Goal: Task Accomplishment & Management: Use online tool/utility

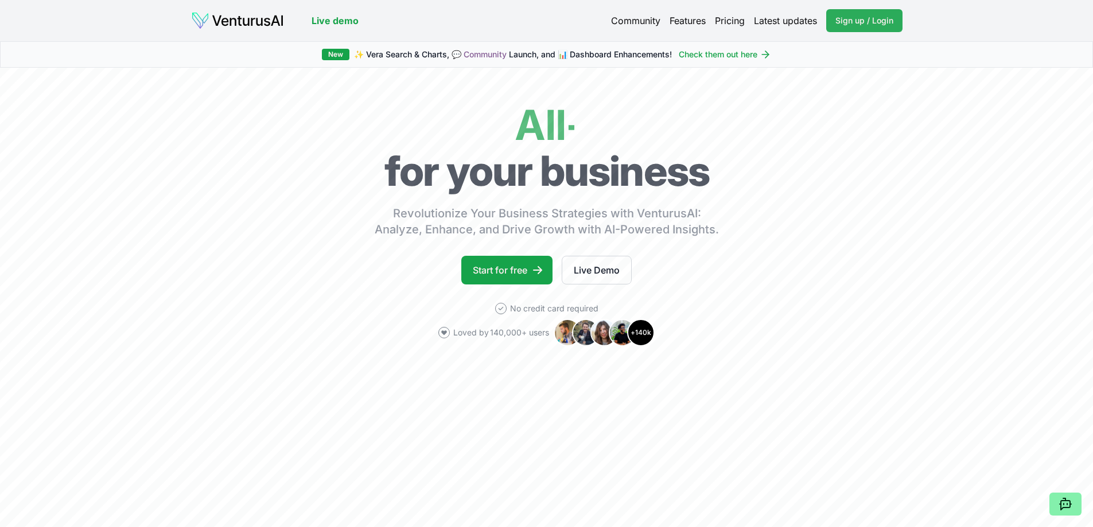
click at [849, 22] on span "Sign up / Login" at bounding box center [864, 20] width 58 height 11
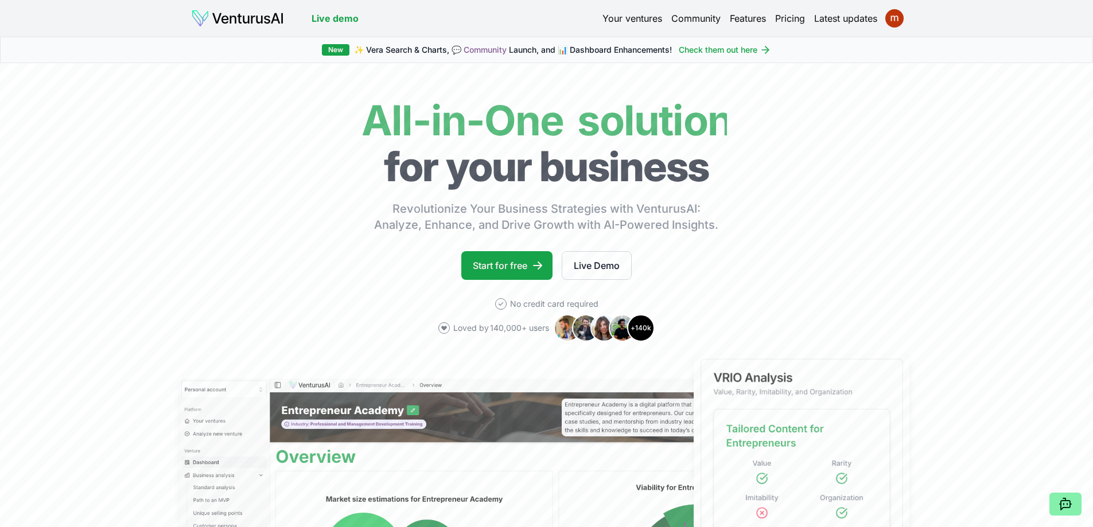
click at [644, 17] on link "Your ventures" at bounding box center [632, 18] width 60 height 14
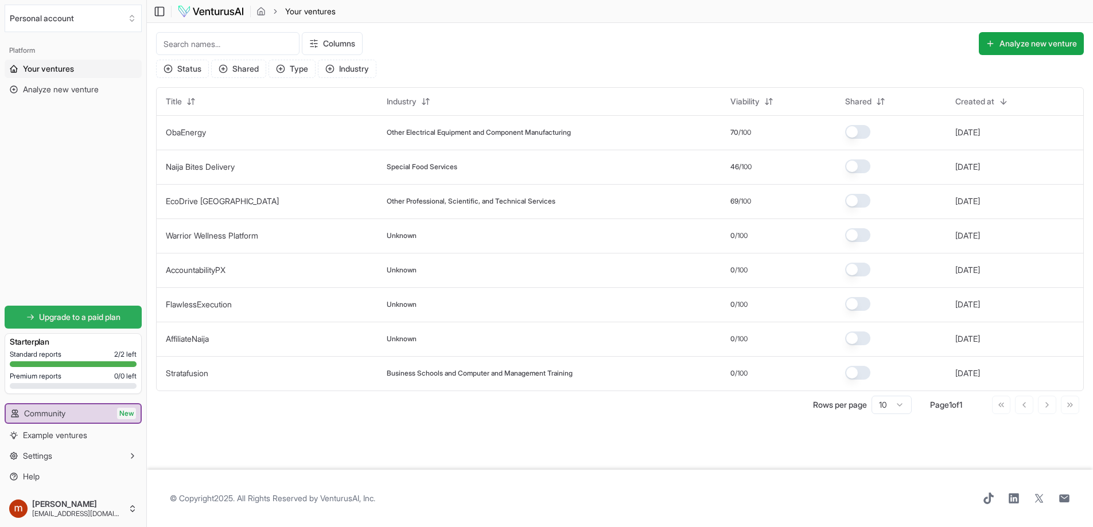
click at [80, 317] on span "Upgrade to a paid plan" at bounding box center [79, 317] width 81 height 11
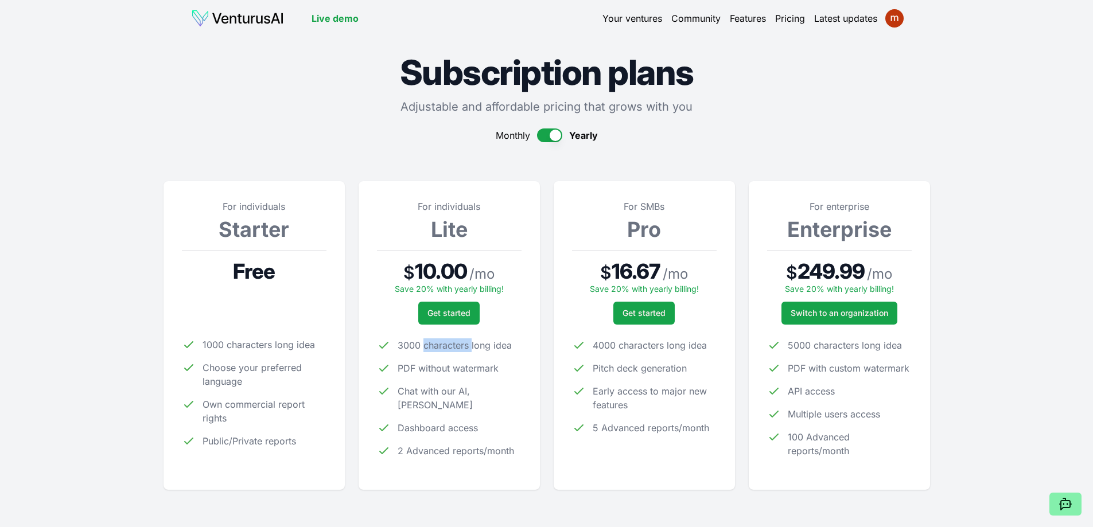
drag, startPoint x: 425, startPoint y: 345, endPoint x: 470, endPoint y: 345, distance: 44.8
click at [470, 345] on span "3000 characters long idea" at bounding box center [455, 346] width 114 height 14
click at [463, 368] on span "PDF without watermark" at bounding box center [448, 368] width 101 height 14
drag, startPoint x: 423, startPoint y: 371, endPoint x: 462, endPoint y: 371, distance: 39.0
click at [462, 371] on span "PDF without watermark" at bounding box center [448, 368] width 101 height 14
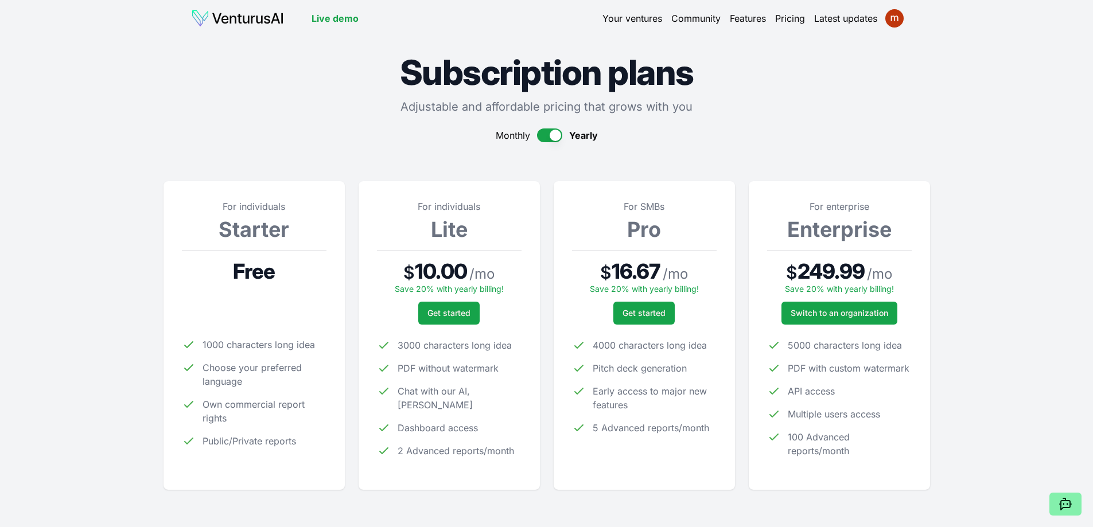
click at [415, 398] on ul "3000 characters long idea PDF without watermark Chat with our AI, Vera Dashboar…" at bounding box center [449, 398] width 145 height 119
click at [413, 392] on span "Chat with our AI, Vera" at bounding box center [460, 398] width 124 height 28
drag, startPoint x: 415, startPoint y: 368, endPoint x: 437, endPoint y: 370, distance: 22.4
click at [437, 370] on span "PDF without watermark" at bounding box center [448, 368] width 101 height 14
click at [406, 395] on span "Chat with our AI, Vera" at bounding box center [460, 398] width 124 height 28
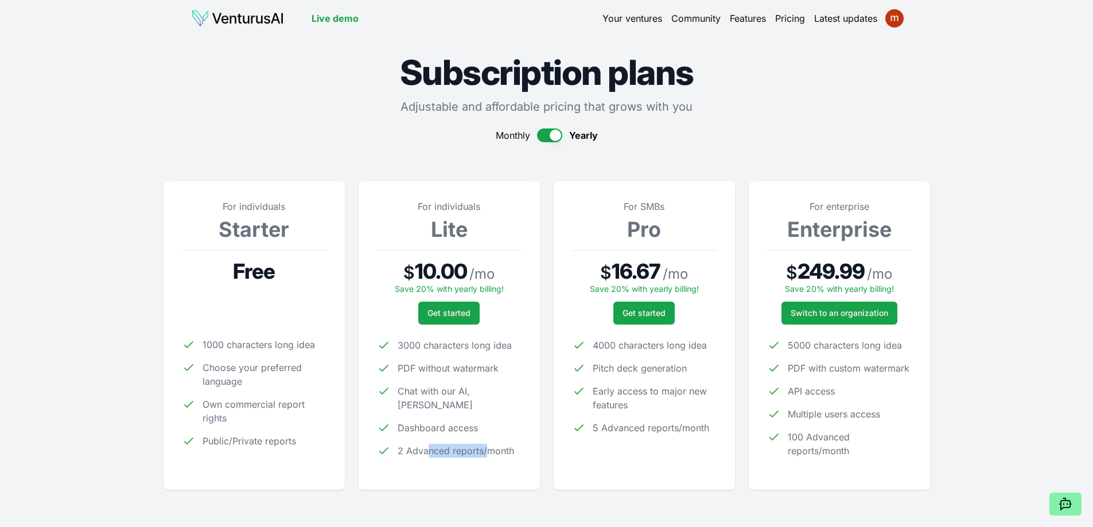
drag, startPoint x: 428, startPoint y: 435, endPoint x: 486, endPoint y: 441, distance: 58.3
click at [486, 444] on span "2 Advanced reports/month" at bounding box center [456, 451] width 116 height 14
click at [510, 446] on div "For individuals Lite $ 10.00 / mo Save 20% with yearly billing! Get started 300…" at bounding box center [449, 336] width 145 height 272
click at [439, 311] on span "Get started" at bounding box center [448, 313] width 43 height 11
click at [548, 138] on button "button" at bounding box center [549, 136] width 25 height 14
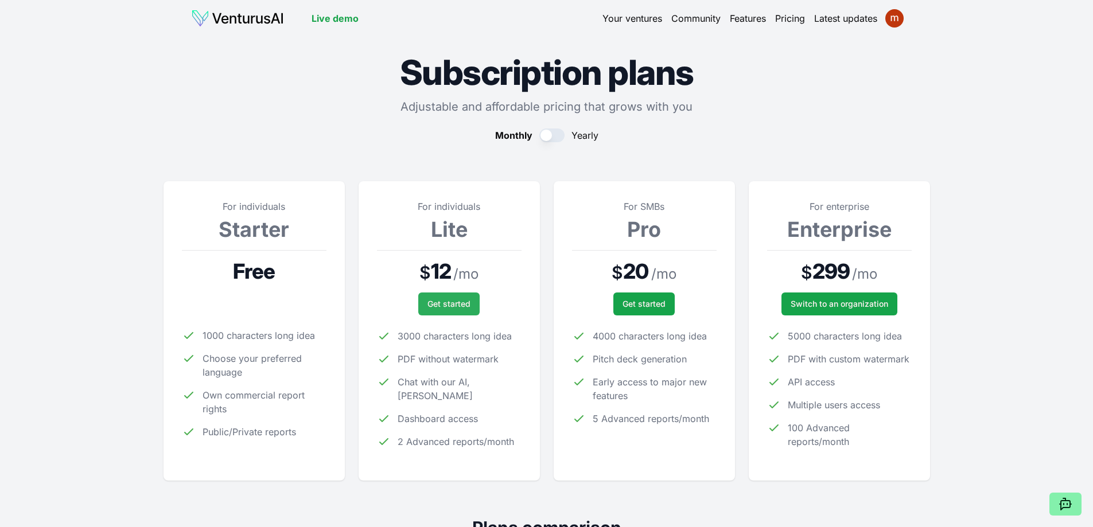
scroll to position [57, 0]
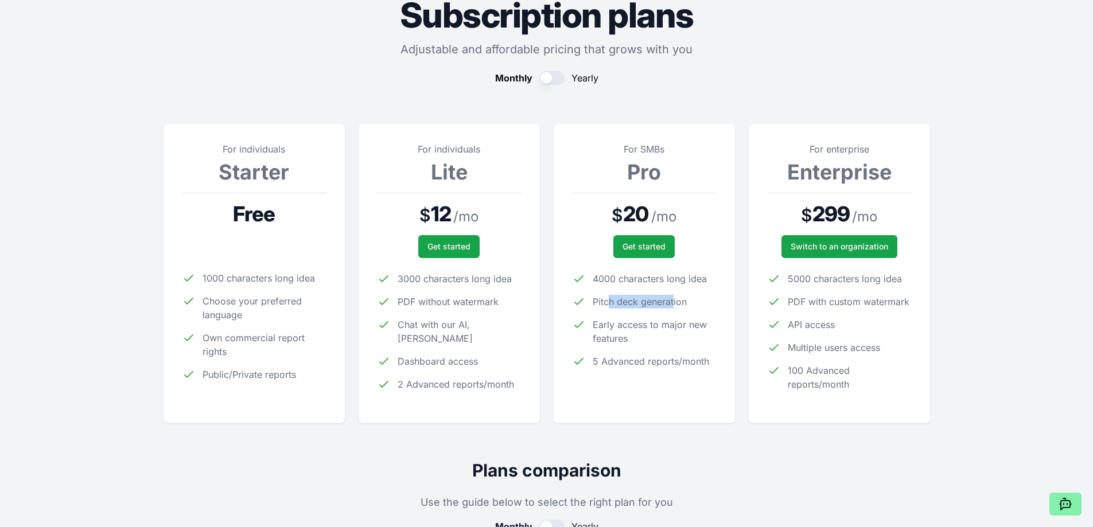
drag, startPoint x: 610, startPoint y: 305, endPoint x: 674, endPoint y: 305, distance: 63.1
click at [674, 305] on span "Pitch deck generation" at bounding box center [640, 302] width 94 height 14
click at [615, 329] on span "Early access to major new features" at bounding box center [655, 332] width 124 height 28
drag, startPoint x: 802, startPoint y: 282, endPoint x: 835, endPoint y: 283, distance: 33.3
click at [835, 283] on span "5000 characters long idea" at bounding box center [845, 279] width 114 height 14
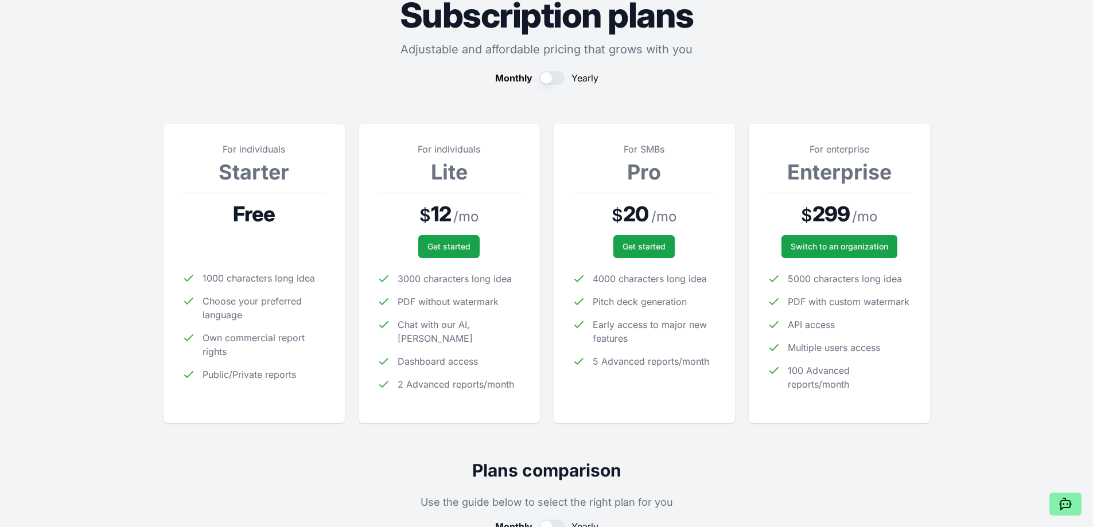
click at [818, 309] on ul "5000 characters long idea PDF with custom watermark API access Multiple users a…" at bounding box center [839, 331] width 145 height 119
click at [805, 326] on span "API access" at bounding box center [811, 325] width 47 height 14
click at [817, 347] on span "Multiple users access" at bounding box center [834, 348] width 92 height 14
click at [811, 375] on span "100 Advanced reports/month" at bounding box center [850, 378] width 124 height 28
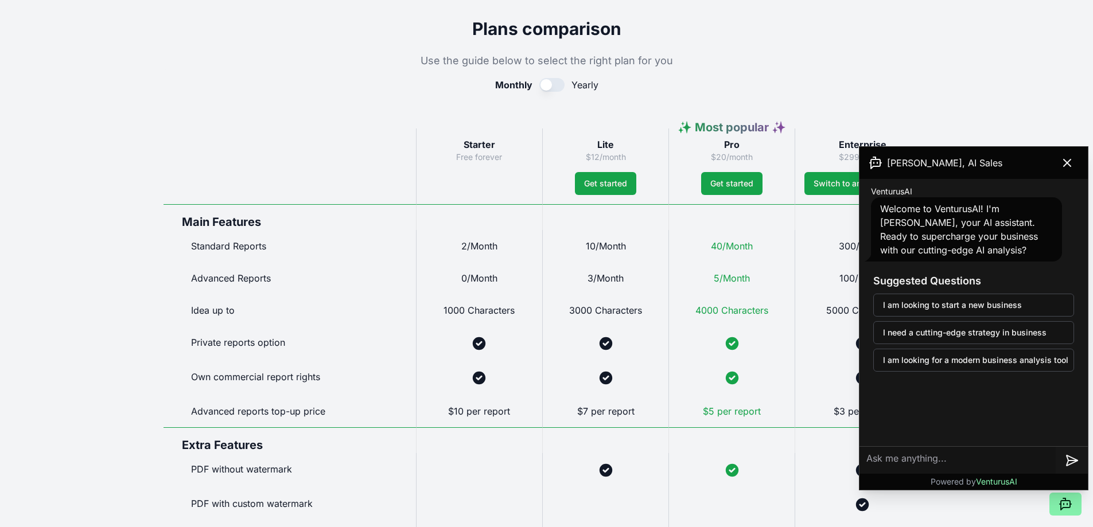
scroll to position [574, 0]
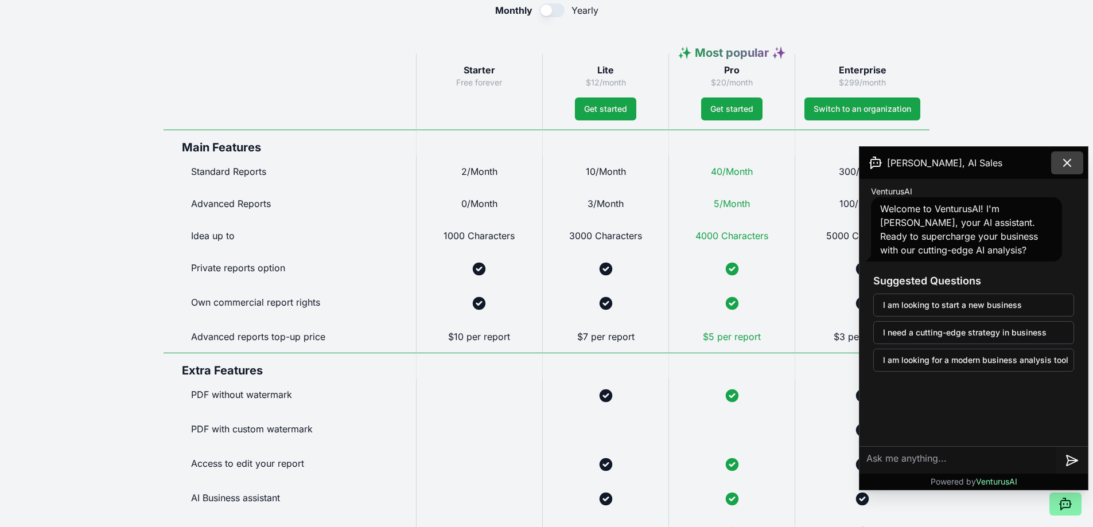
click at [1066, 165] on icon at bounding box center [1067, 162] width 7 height 7
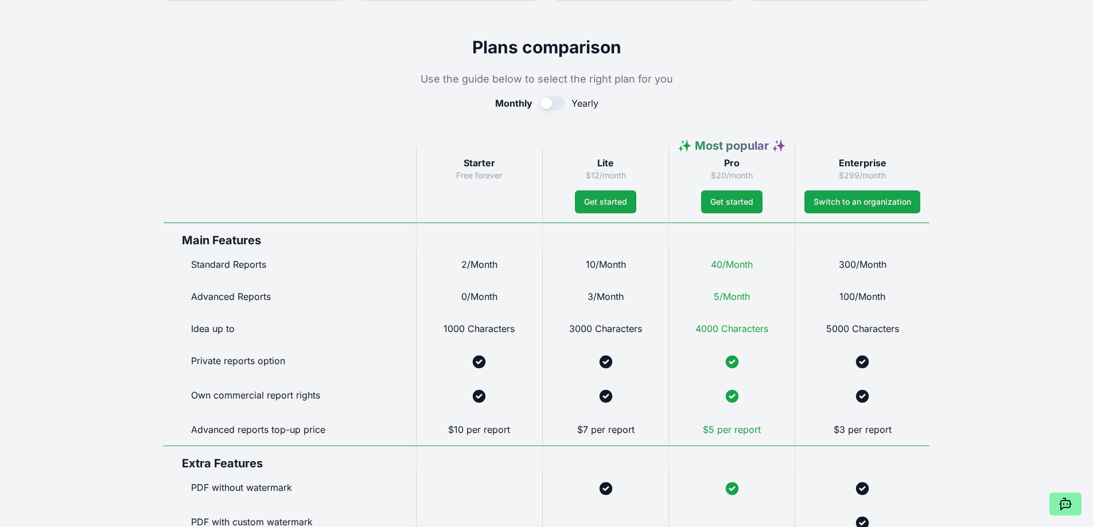
scroll to position [459, 0]
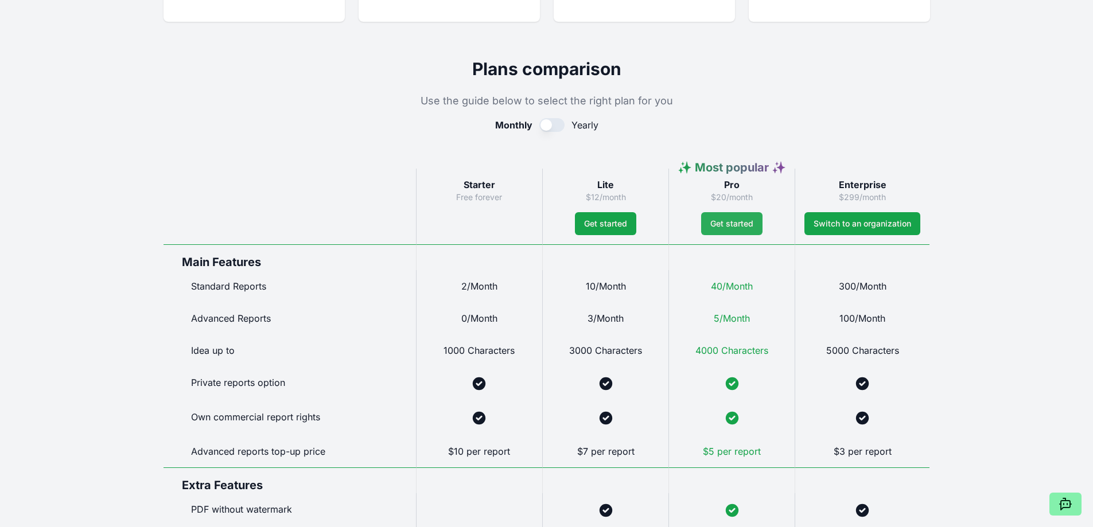
click at [741, 227] on span "Get started" at bounding box center [731, 223] width 43 height 11
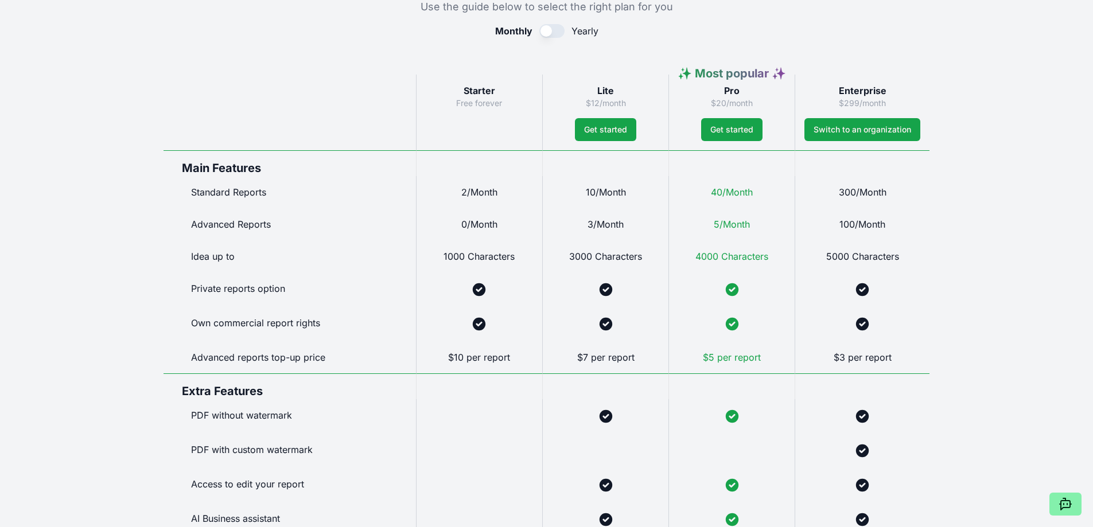
scroll to position [574, 0]
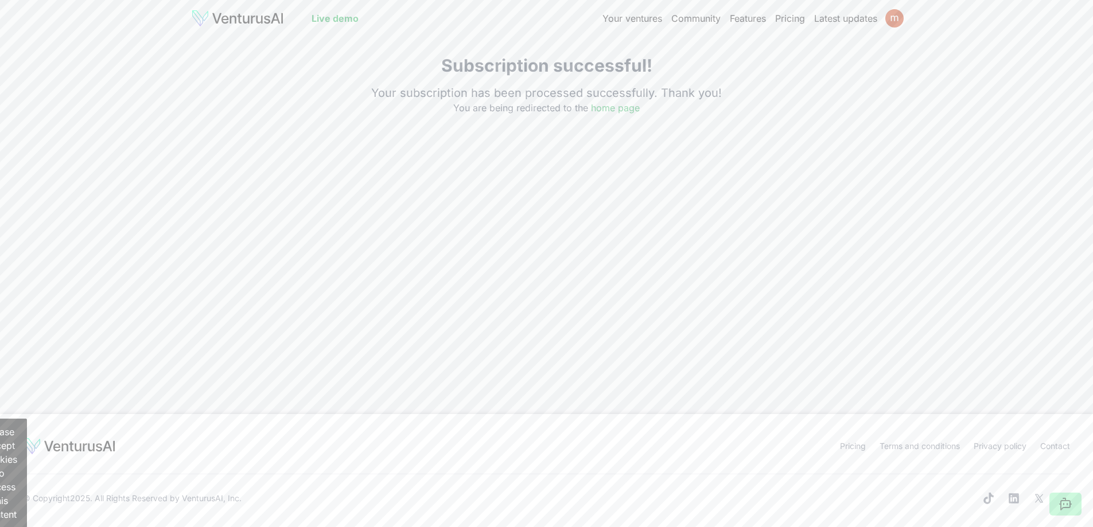
click at [626, 17] on link "Your ventures" at bounding box center [632, 18] width 60 height 14
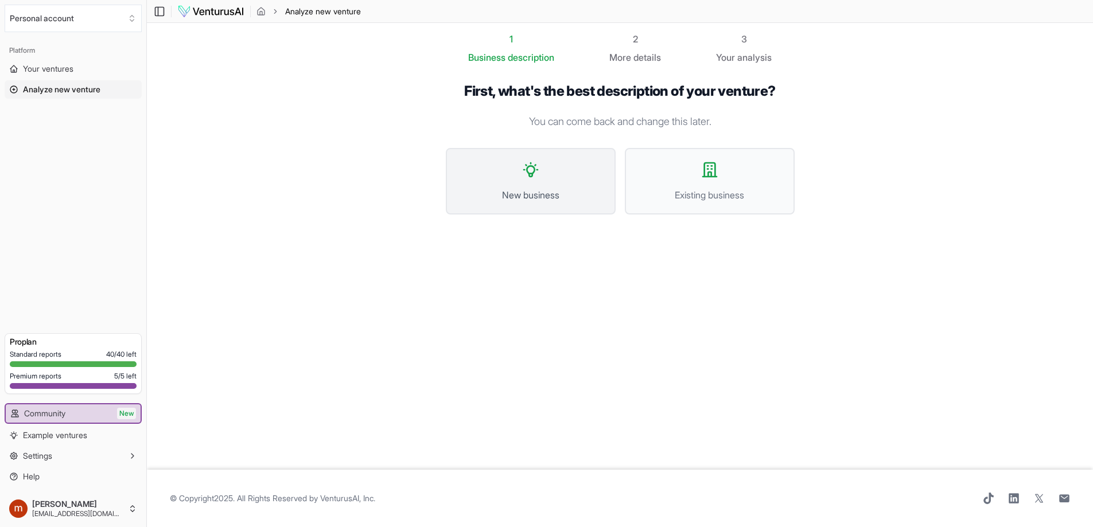
click at [518, 184] on button "New business" at bounding box center [531, 181] width 170 height 67
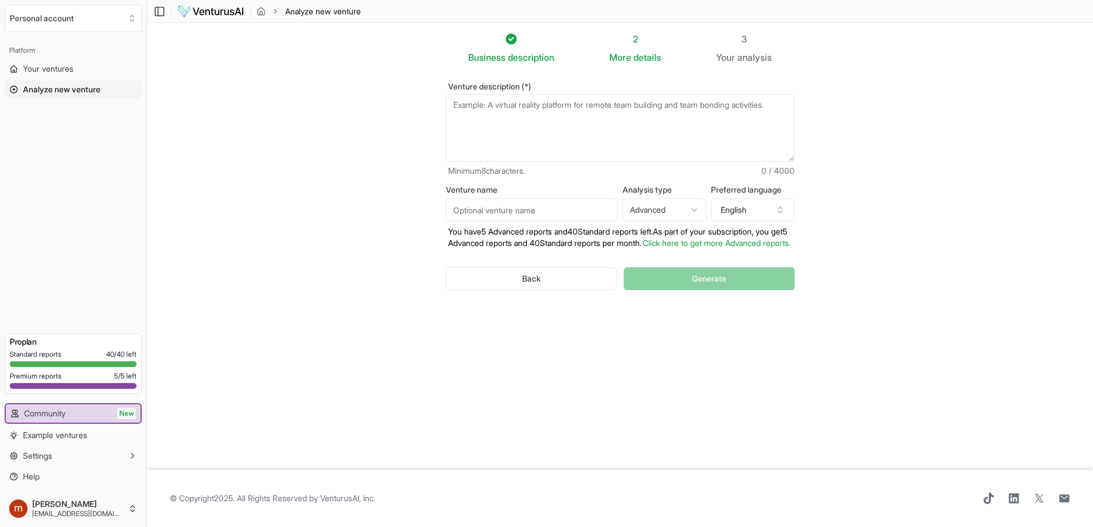
click at [559, 122] on textarea "Venture description (*)" at bounding box center [620, 128] width 349 height 68
paste textarea "Loremip–Dolorsit–AME Consectet 0. Adipisc Elitseddo Eiusmod’t incidi utl etdolo…"
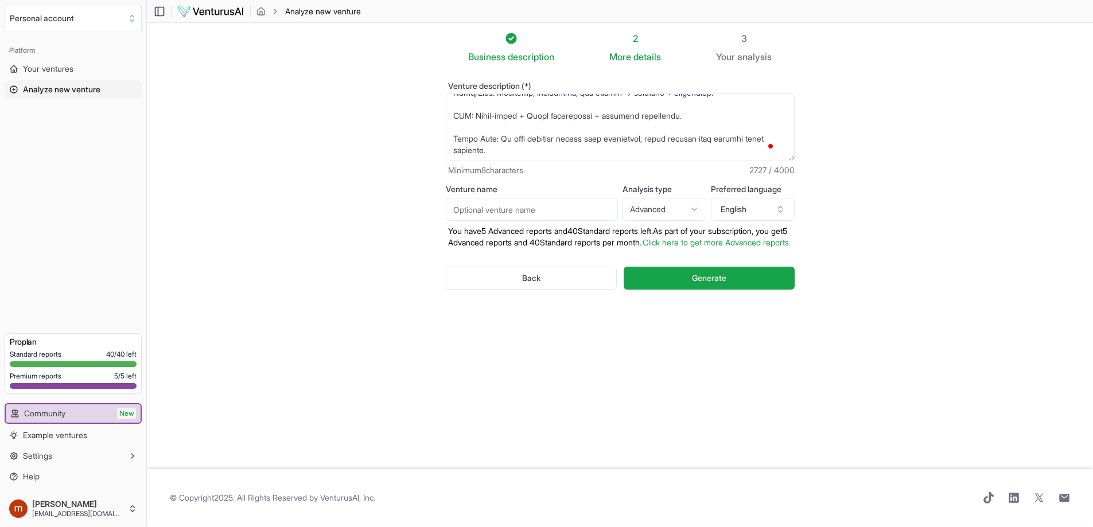
scroll to position [797, 0]
paste textarea "RoboXperience Brand Messaging Tagline Options (short + punchy) “Where the futur…"
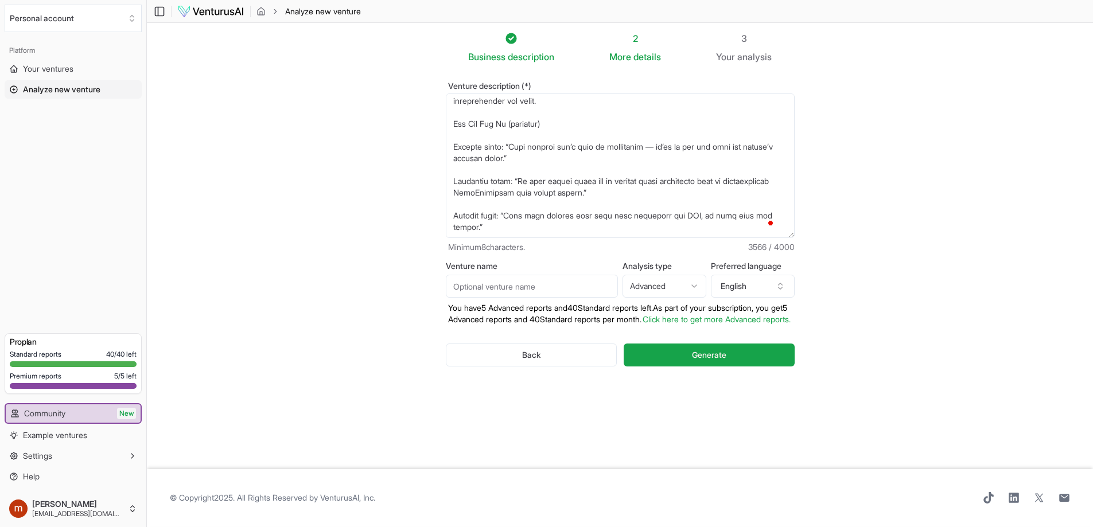
scroll to position [985, 0]
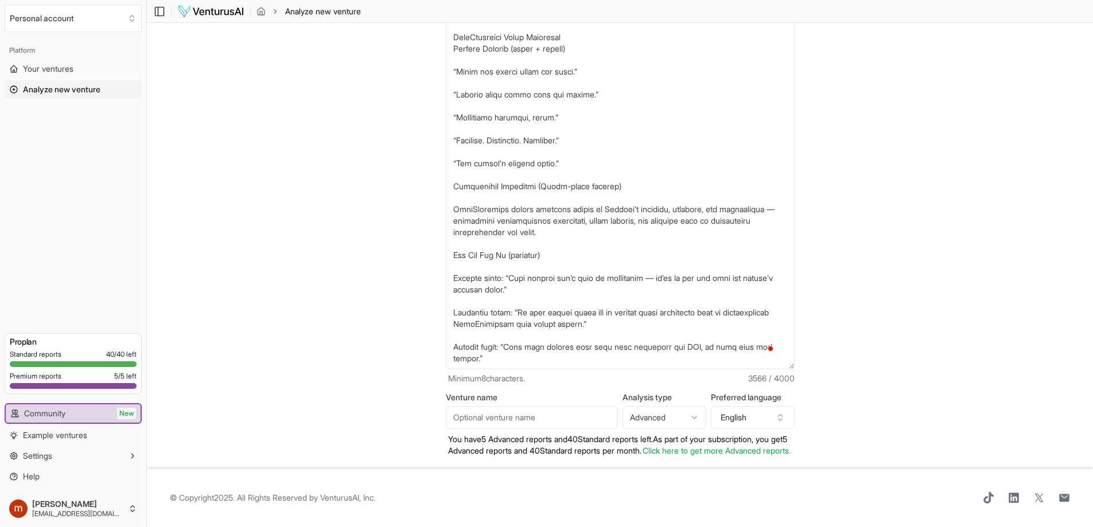
drag, startPoint x: 790, startPoint y: 159, endPoint x: 760, endPoint y: 457, distance: 299.3
click at [760, 457] on form "Venture description (*) Minimum 8 characters. 3566 / 4000 Venture name Analysis…" at bounding box center [620, 255] width 349 height 524
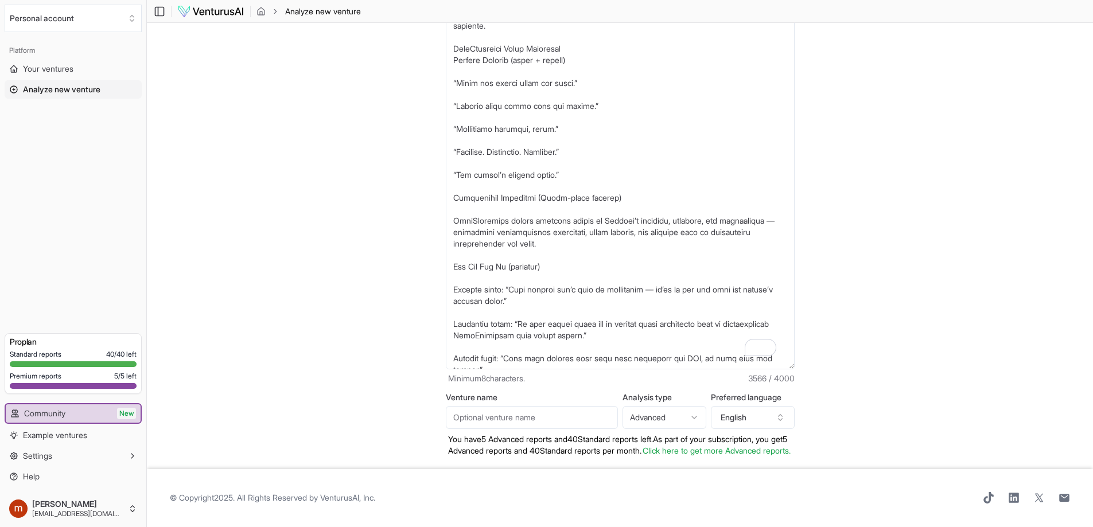
drag, startPoint x: 624, startPoint y: 239, endPoint x: 454, endPoint y: 92, distance: 224.1
click at [454, 92] on textarea "Venture description (*)" at bounding box center [620, 186] width 349 height 365
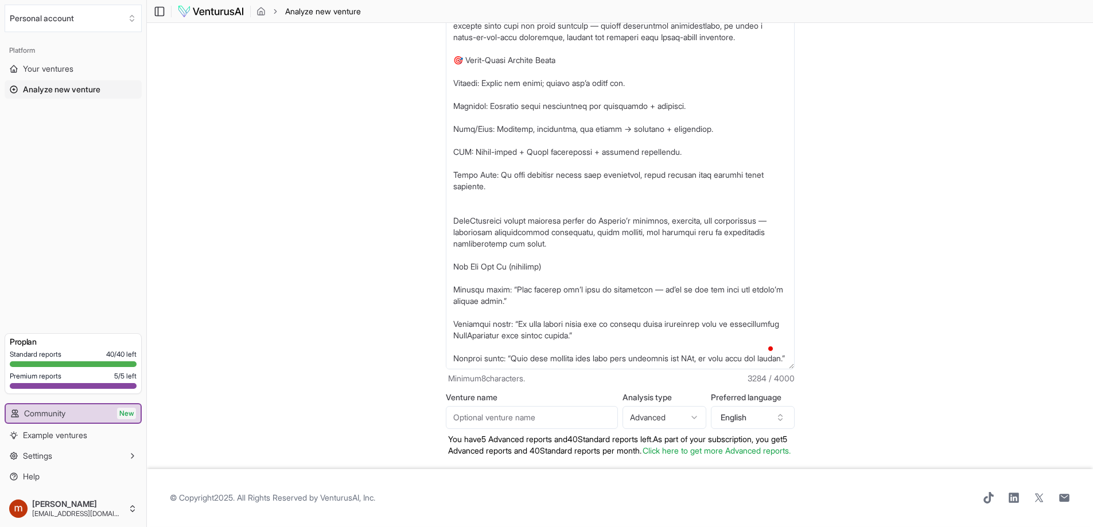
click at [543, 349] on textarea "Venture description (*)" at bounding box center [620, 186] width 349 height 365
paste textarea "RoboXperience Offerings 1. Weddings & Private Events 🎯 Prestige + Virality for …"
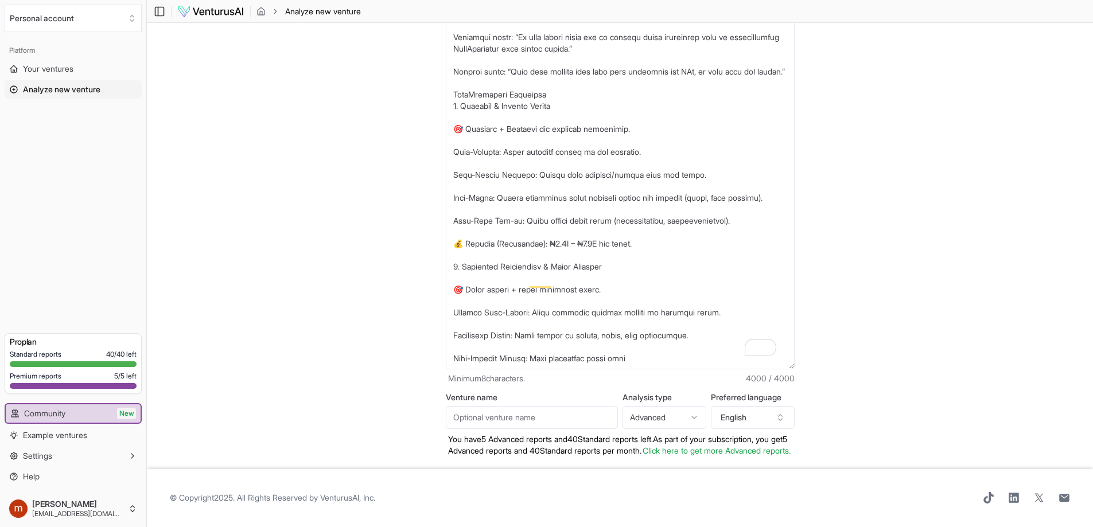
scroll to position [726, 0]
click at [562, 146] on textarea "Venture description (*)" at bounding box center [620, 186] width 349 height 365
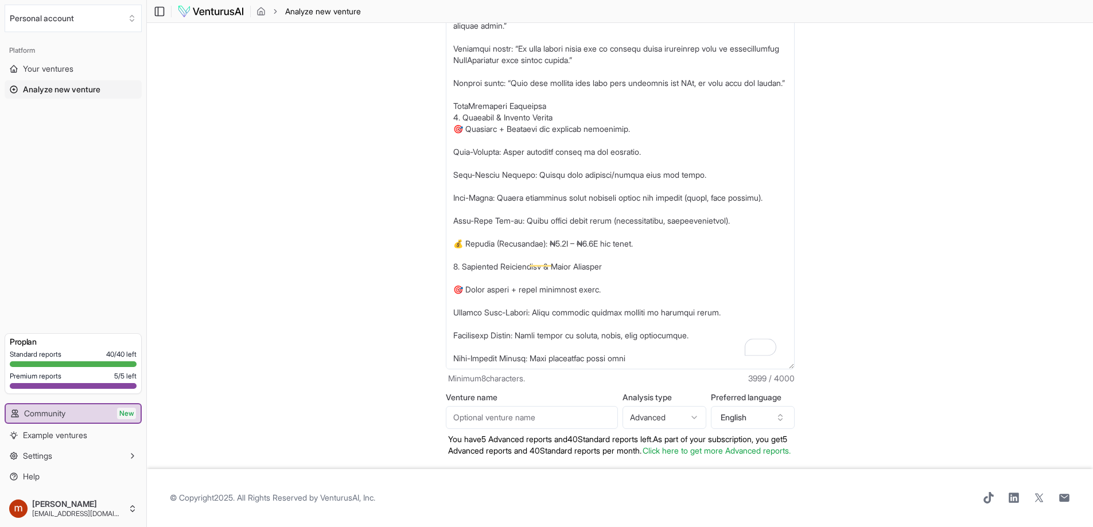
click at [640, 159] on textarea "Venture description (*)" at bounding box center [620, 186] width 349 height 365
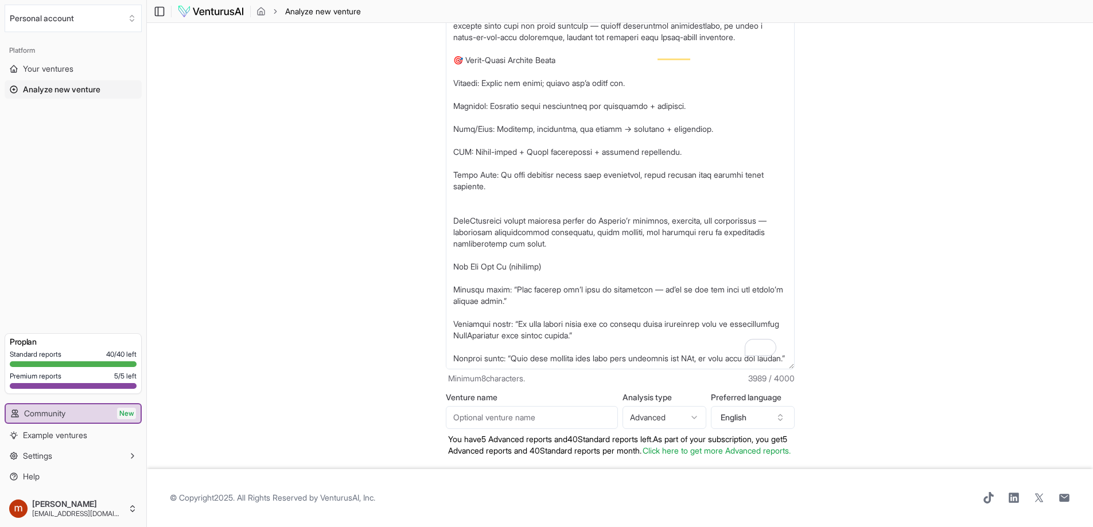
drag, startPoint x: 468, startPoint y: 100, endPoint x: 699, endPoint y: 192, distance: 249.3
click at [699, 192] on textarea "Venture description (*)" at bounding box center [620, 186] width 349 height 365
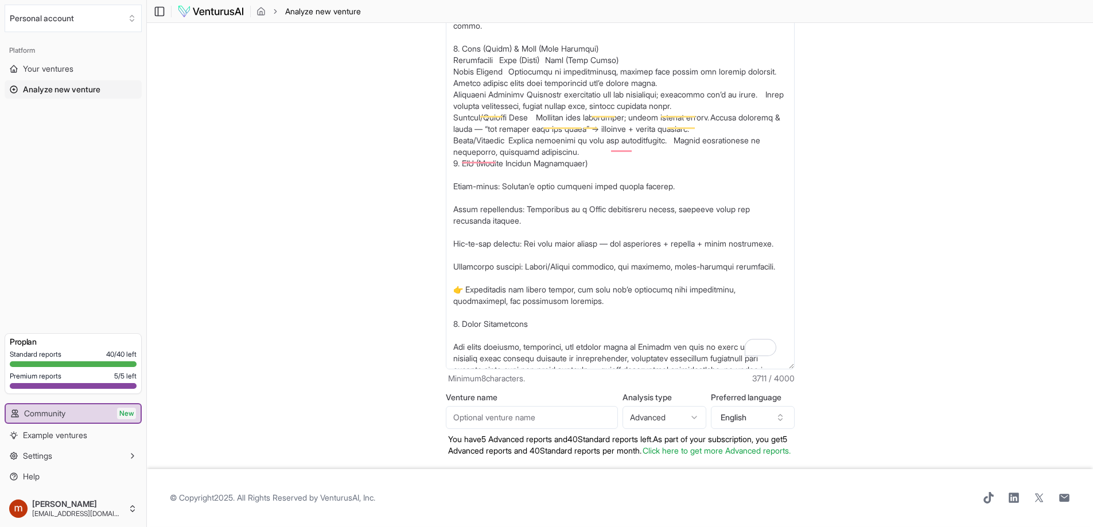
drag, startPoint x: 454, startPoint y: 171, endPoint x: 606, endPoint y: 326, distance: 217.1
click at [606, 326] on textarea "Venture description (*)" at bounding box center [620, 186] width 349 height 365
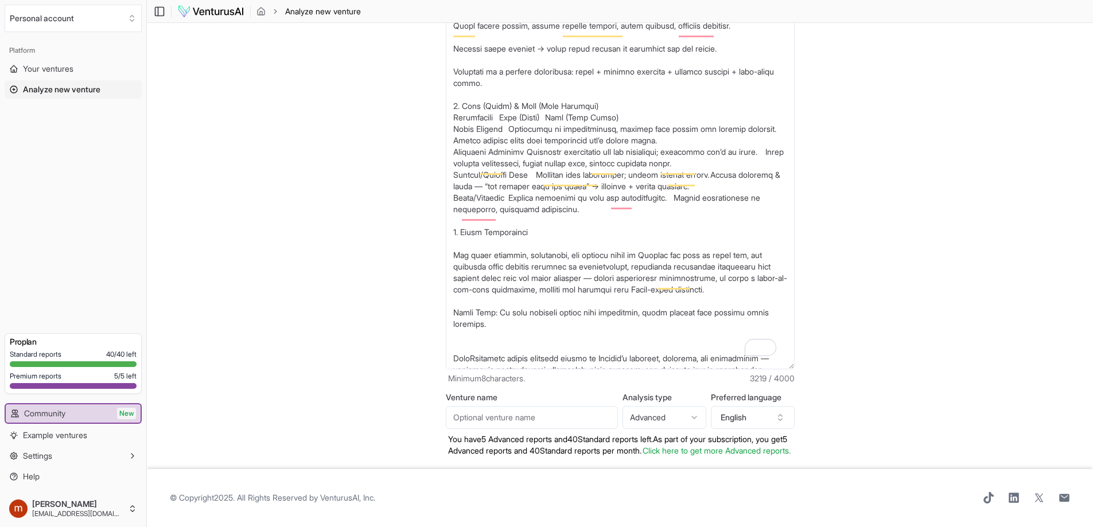
drag, startPoint x: 454, startPoint y: 112, endPoint x: 614, endPoint y: 210, distance: 187.4
click at [614, 210] on textarea "Venture description (*)" at bounding box center [620, 186] width 349 height 365
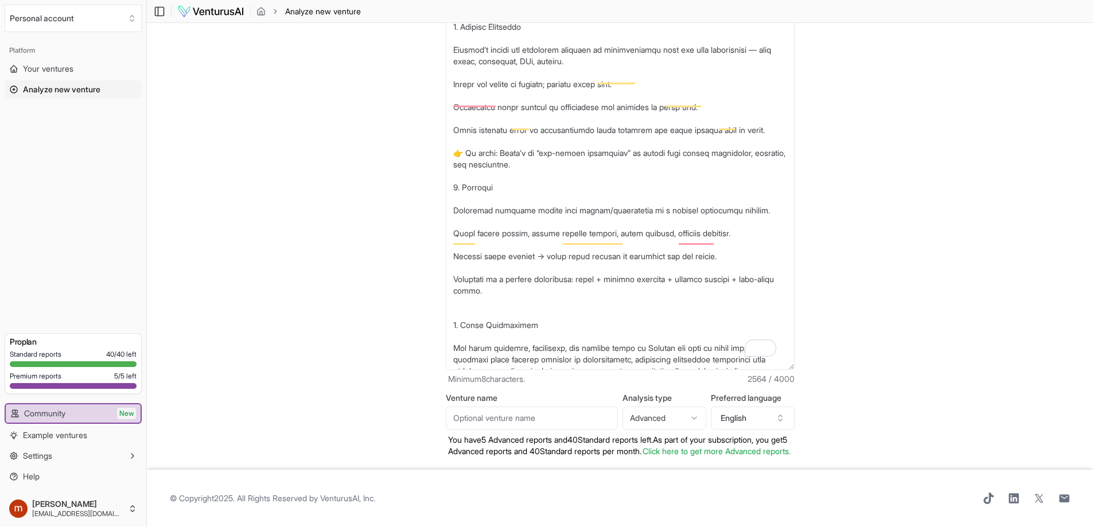
click at [985, 119] on section "Business description 2 More details 3 Your analysis Venture description (*) Min…" at bounding box center [620, 246] width 946 height 447
drag, startPoint x: 577, startPoint y: 119, endPoint x: 575, endPoint y: 114, distance: 5.9
click at [576, 114] on textarea "Venture description (*)" at bounding box center [620, 187] width 349 height 365
drag, startPoint x: 495, startPoint y: 53, endPoint x: 454, endPoint y: 2, distance: 66.1
click at [454, 2] on main "Toggle Sidebar Analyze new venture Analyze new venture Business description 2 M…" at bounding box center [620, 263] width 946 height 527
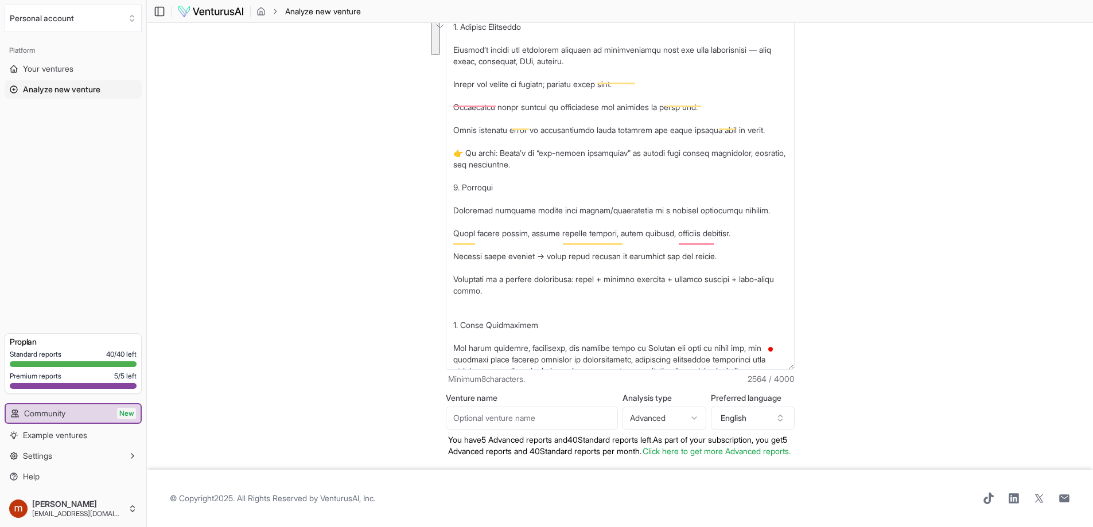
click at [293, 88] on section "Business description 2 More details 3 Your analysis Venture description (*) Min…" at bounding box center [620, 246] width 946 height 447
click at [466, 36] on textarea "Venture description (*)" at bounding box center [620, 187] width 349 height 365
click at [254, 60] on section "Business description 2 More details 3 Your analysis Venture description (*) Min…" at bounding box center [620, 246] width 946 height 447
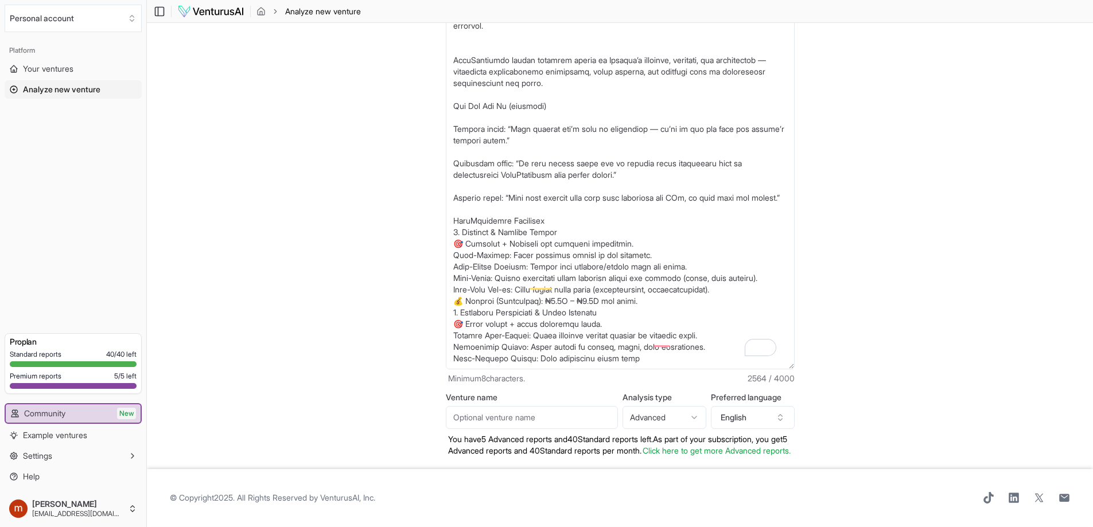
drag, startPoint x: 452, startPoint y: 308, endPoint x: 769, endPoint y: 380, distance: 326.0
click at [769, 380] on form "Venture description (*) Minimum 8 characters. 2564 / 4000 Venture name Analysis…" at bounding box center [620, 255] width 349 height 524
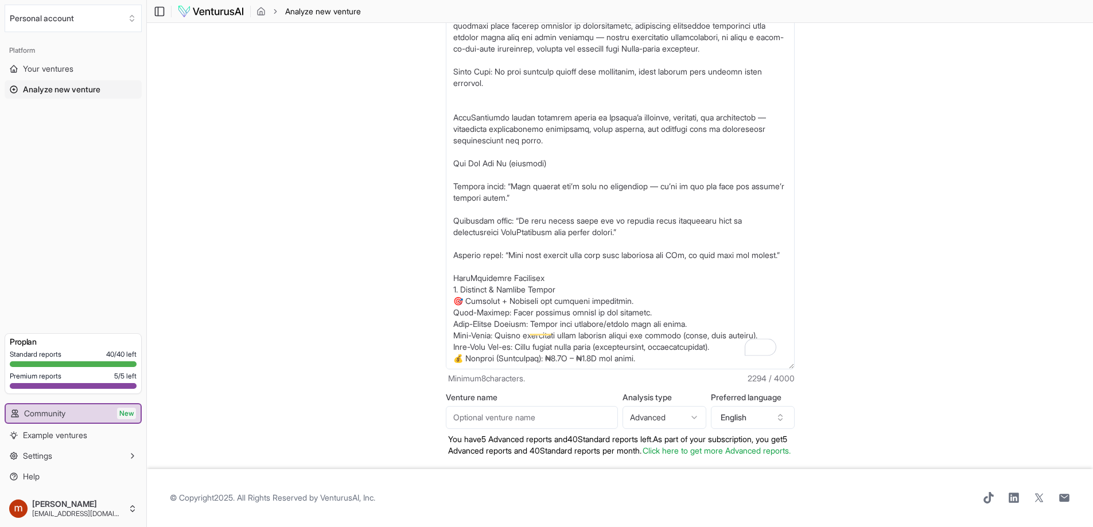
paste textarea "1. Loremipsu Dolorsitame & Conse Adipisci 🎯 Elits doeius + tempo incididun utla…"
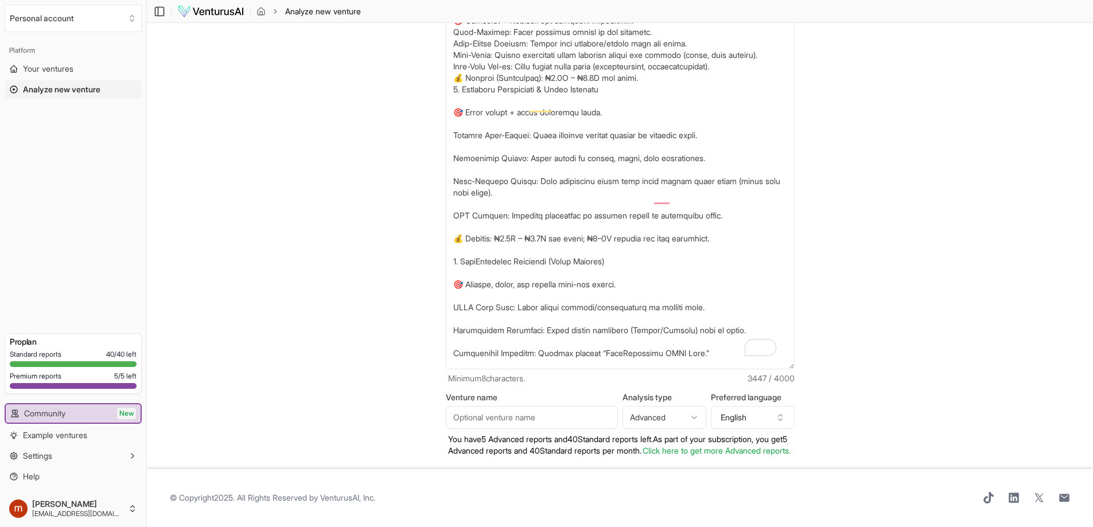
scroll to position [586, 0]
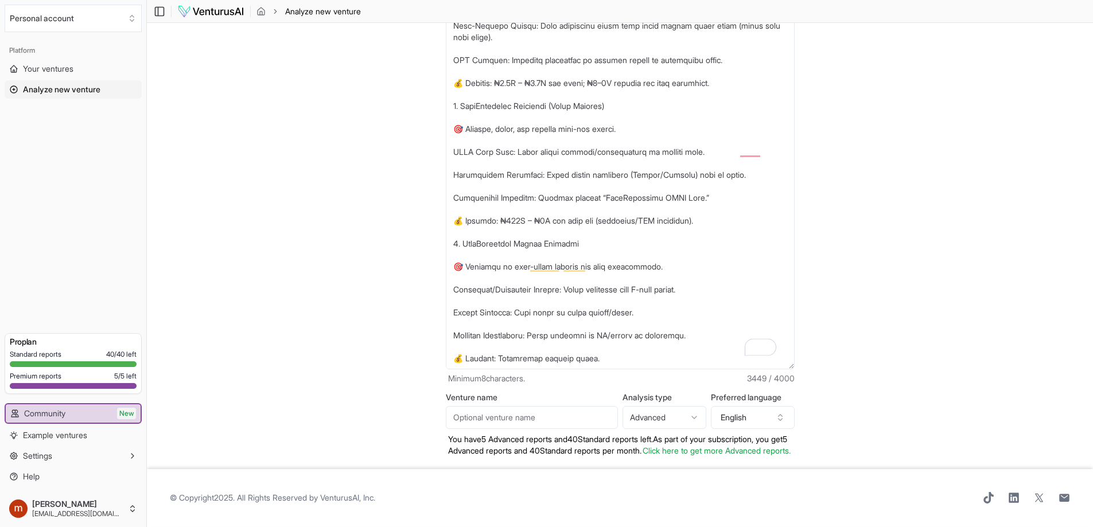
paste textarea "🥈 Silver Package – “The First Encounter” 🎯 Entry-level wow-factor for weddings,…"
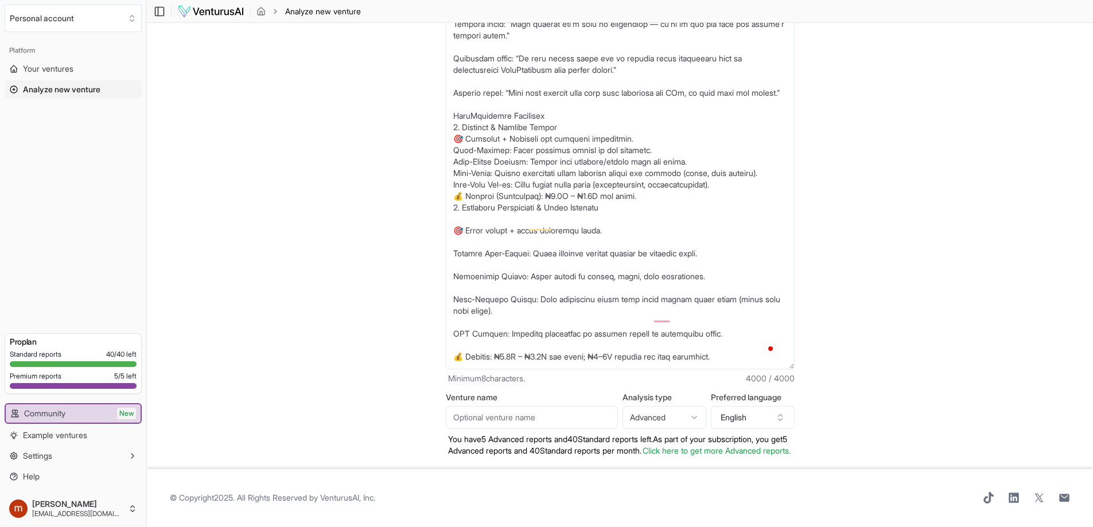
click at [489, 147] on textarea "Venture description (*)" at bounding box center [620, 186] width 349 height 365
type textarea "Loremip–Dolorsit–AME Consectet 1. Adipisc Elitseddo Eiusmod’t incidi utl etdolo…"
click at [847, 199] on section "Business description 2 More details 3 Your analysis Venture description (*) Min…" at bounding box center [620, 245] width 946 height 447
click at [490, 411] on input "Venture name" at bounding box center [532, 417] width 172 height 23
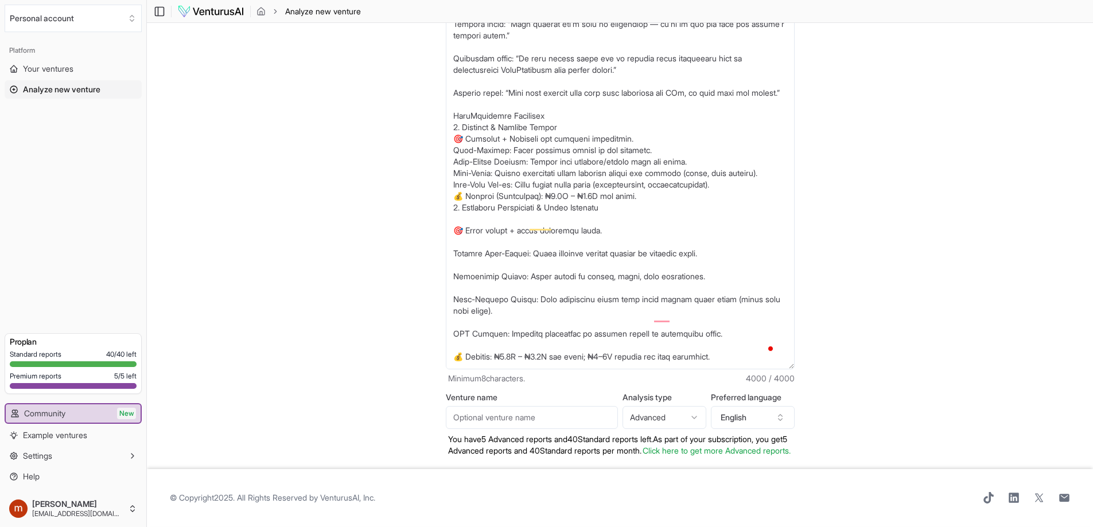
paste input "RoboXperience"
type input "RoboXperience"
click at [678, 409] on html "We value your privacy We use cookies to enhance your browsing experience, serve…" at bounding box center [546, 262] width 1093 height 527
click at [896, 402] on html "We value your privacy We use cookies to enhance your browsing experience, serve…" at bounding box center [546, 262] width 1093 height 527
click at [860, 328] on section "Business description 2 More details 3 Your analysis Venture description (*) Min…" at bounding box center [620, 245] width 946 height 447
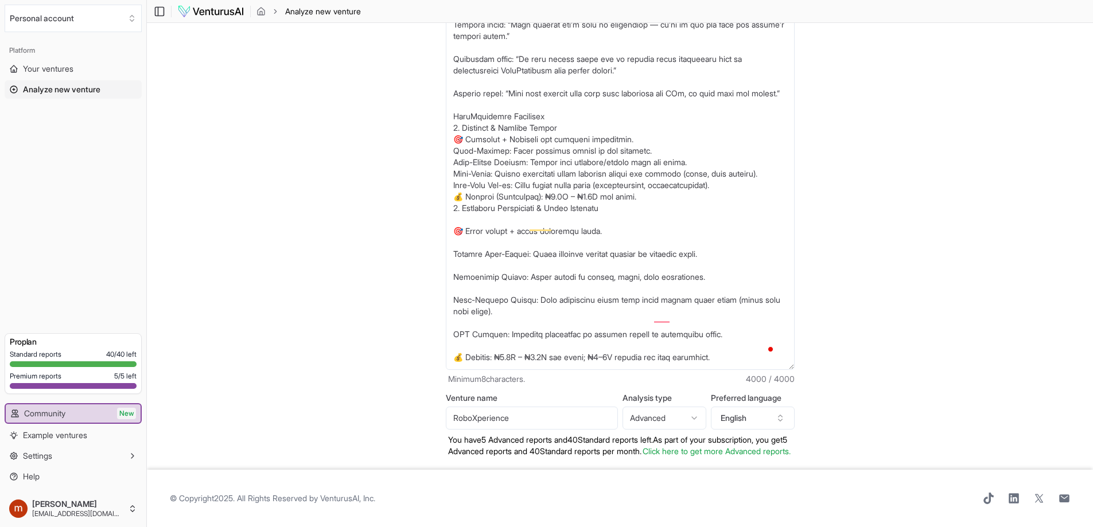
click at [867, 264] on section "Business description 2 More details 3 Your analysis Venture description (*) Min…" at bounding box center [620, 246] width 946 height 447
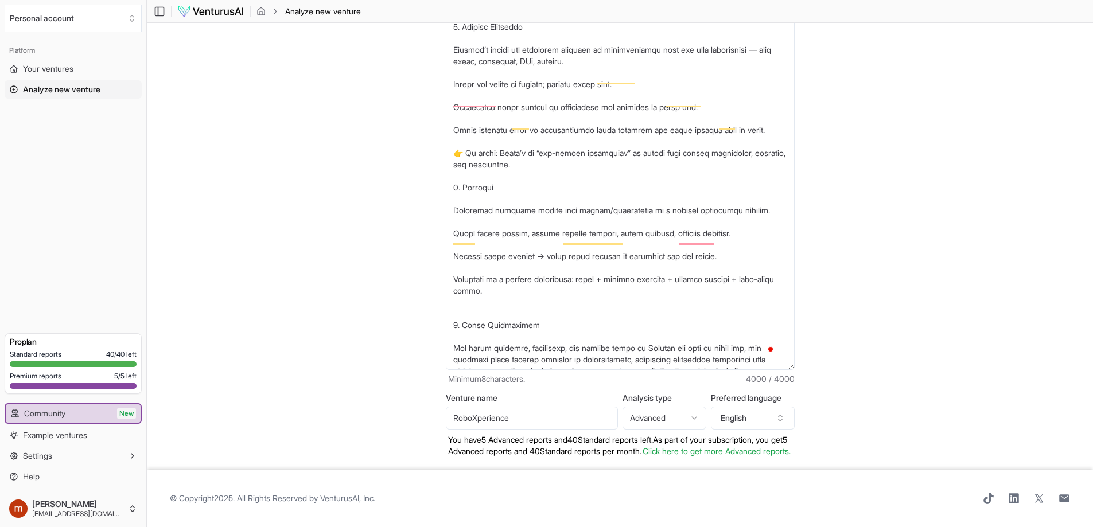
click at [283, 162] on section "Business description 2 More details 3 Your analysis Venture description (*) Min…" at bounding box center [620, 246] width 946 height 447
click at [602, 211] on textarea "Venture description (*)" at bounding box center [620, 187] width 349 height 365
click at [979, 198] on section "Business description 2 More details 3 Your analysis Venture description (*) Min…" at bounding box center [620, 246] width 946 height 447
click at [63, 90] on span "Analyze new venture" at bounding box center [61, 89] width 77 height 11
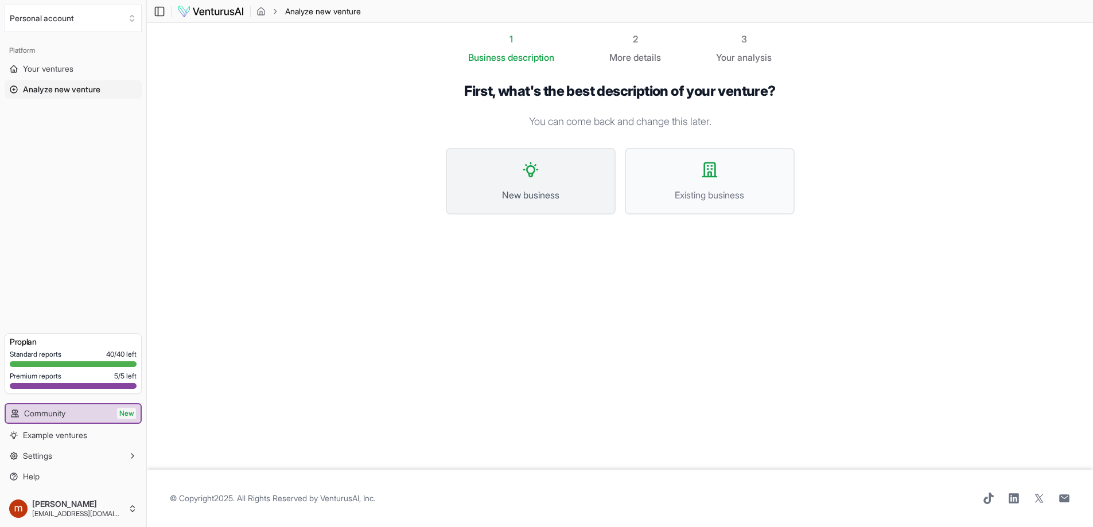
click at [516, 186] on button "New business" at bounding box center [531, 181] width 170 height 67
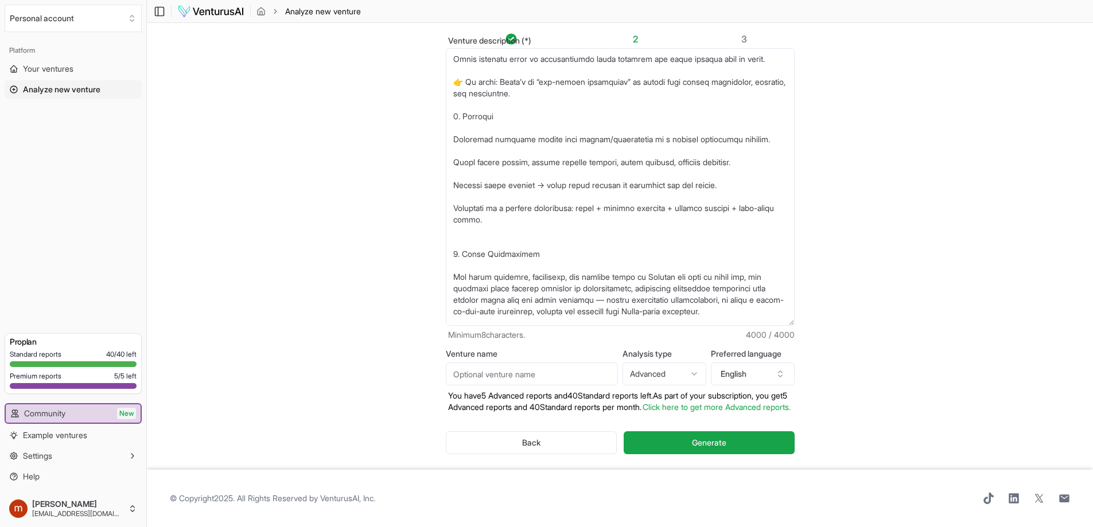
drag, startPoint x: 792, startPoint y: 157, endPoint x: 801, endPoint y: 339, distance: 182.1
click at [797, 362] on div "Venture description (*) Minimum 8 characters. 4000 / 4000 Venture name Analysis…" at bounding box center [620, 254] width 386 height 381
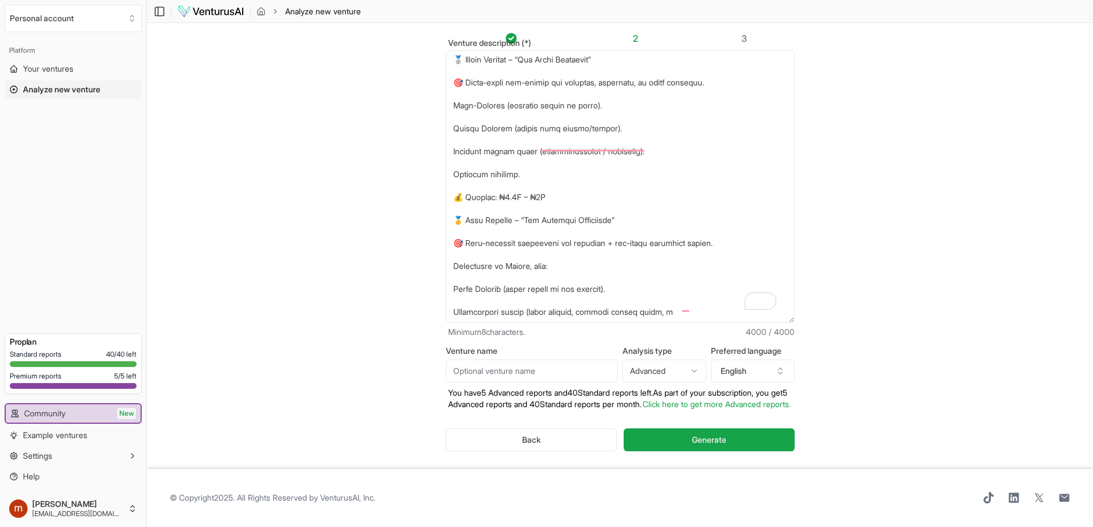
click at [521, 368] on input "Venture name" at bounding box center [532, 371] width 172 height 23
type input "RoboXperience"
click at [893, 372] on section "Business description 2 More details 3 Your analysis Venture description (*) Min…" at bounding box center [620, 245] width 946 height 447
click at [725, 446] on span "Generate" at bounding box center [709, 439] width 34 height 11
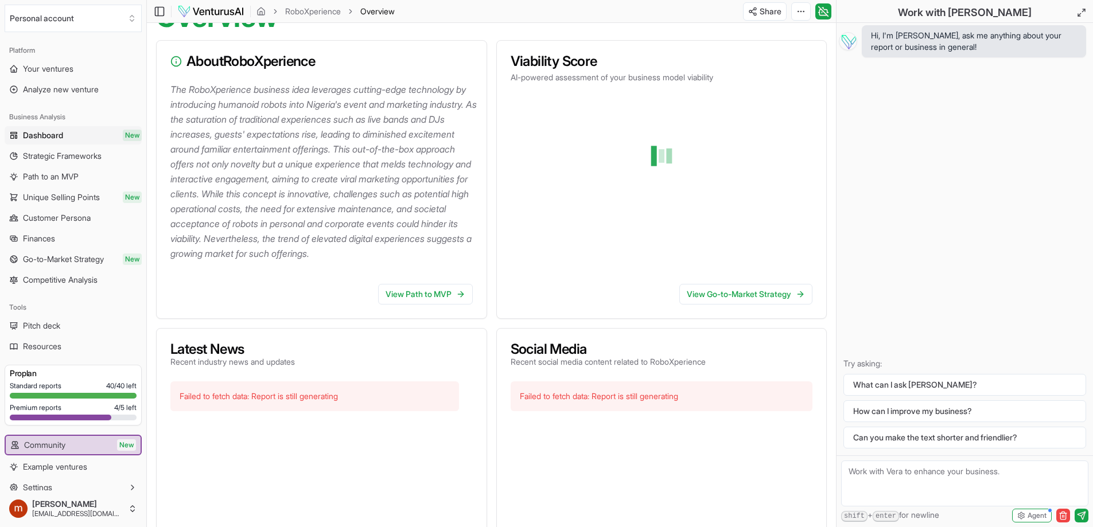
scroll to position [115, 0]
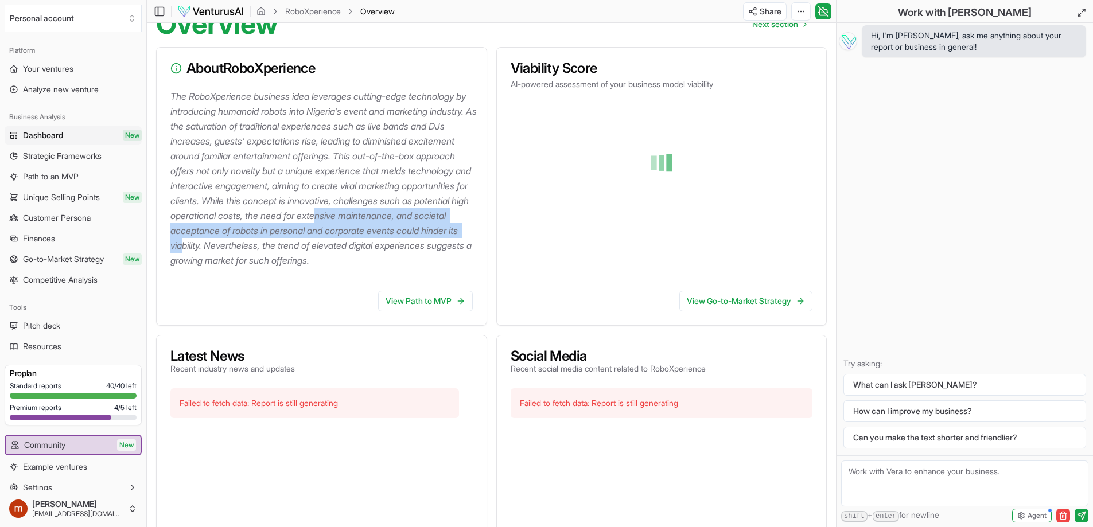
drag, startPoint x: 226, startPoint y: 228, endPoint x: 385, endPoint y: 249, distance: 160.3
click at [385, 249] on p "The RoboXperience business idea leverages cutting-edge technology by introducin…" at bounding box center [323, 178] width 307 height 179
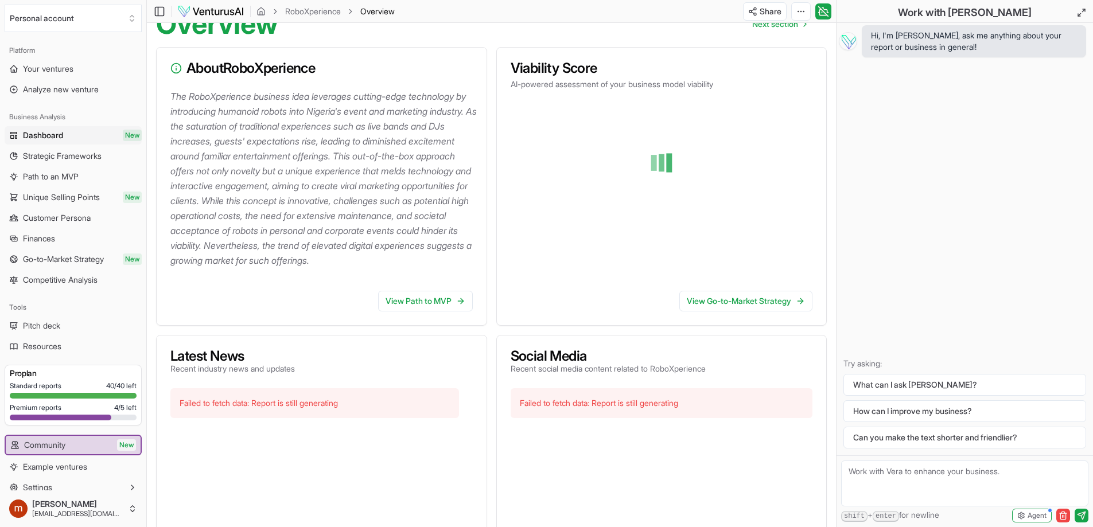
click at [418, 249] on p "The RoboXperience business idea leverages cutting-edge technology by introducin…" at bounding box center [323, 178] width 307 height 179
drag, startPoint x: 329, startPoint y: 244, endPoint x: 398, endPoint y: 245, distance: 69.4
click at [398, 245] on p "The RoboXperience business idea leverages cutting-edge technology by introducin…" at bounding box center [323, 178] width 307 height 179
click at [248, 252] on p "The RoboXperience business idea leverages cutting-edge technology by introducin…" at bounding box center [323, 178] width 307 height 179
drag, startPoint x: 209, startPoint y: 263, endPoint x: 413, endPoint y: 262, distance: 203.7
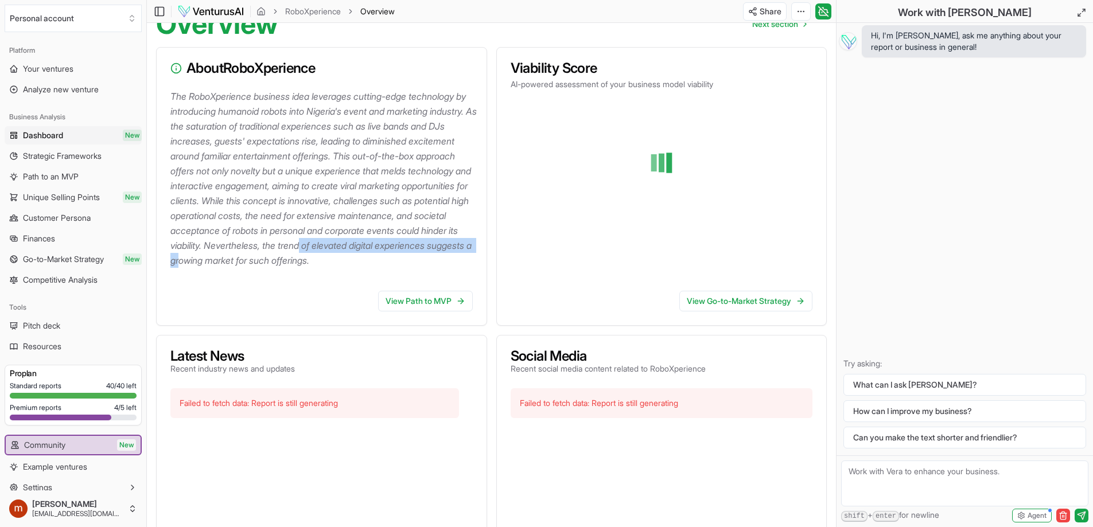
click at [411, 262] on p "The RoboXperience business idea leverages cutting-edge technology by introducin…" at bounding box center [323, 178] width 307 height 179
click at [454, 264] on p "The RoboXperience business idea leverages cutting-edge technology by introducin…" at bounding box center [323, 178] width 307 height 179
drag, startPoint x: 203, startPoint y: 277, endPoint x: 271, endPoint y: 283, distance: 68.0
click at [206, 268] on p "The RoboXperience business idea leverages cutting-edge technology by introducin…" at bounding box center [323, 178] width 307 height 179
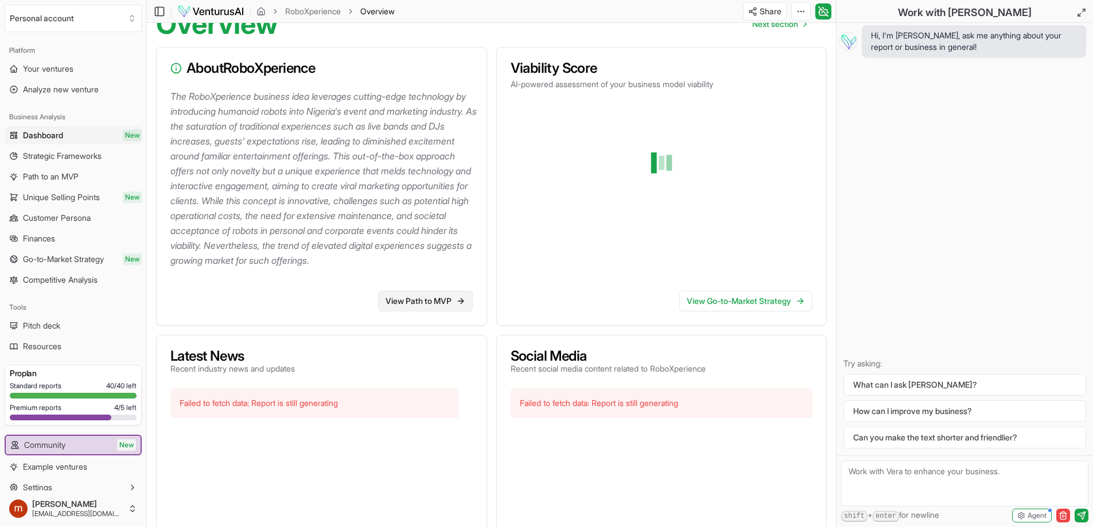
click at [425, 312] on link "View Path to MVP" at bounding box center [425, 301] width 95 height 21
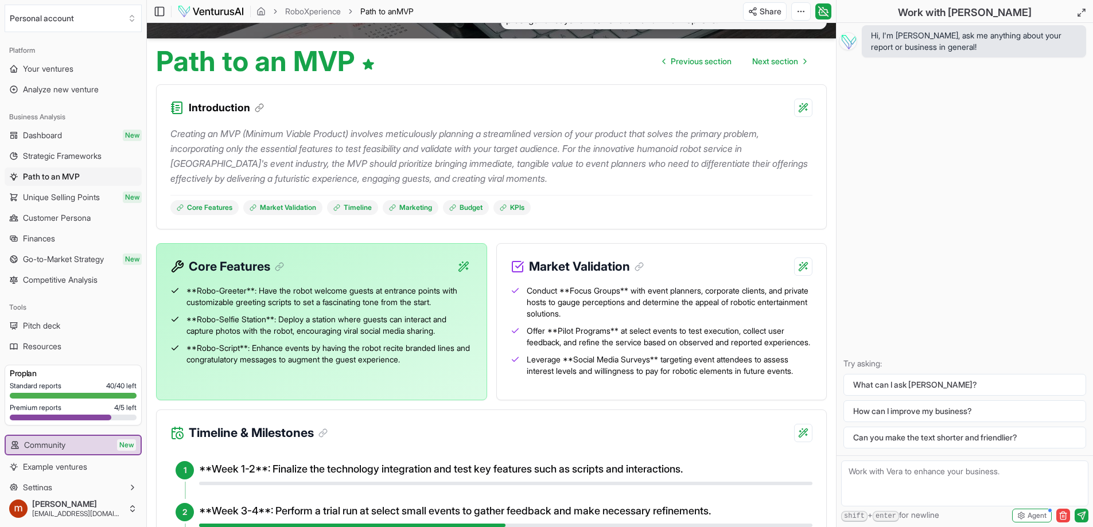
scroll to position [57, 0]
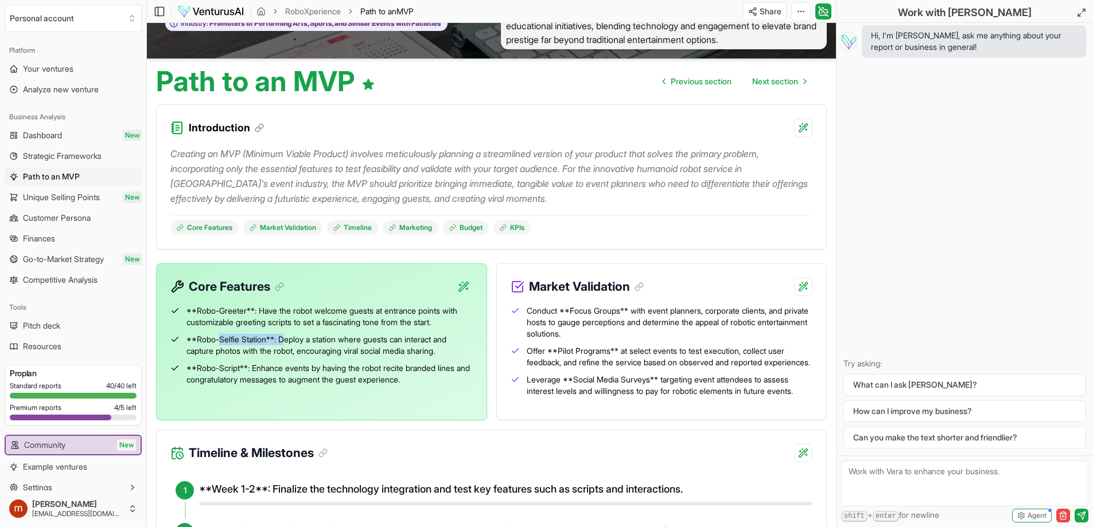
drag, startPoint x: 219, startPoint y: 339, endPoint x: 288, endPoint y: 339, distance: 69.4
click at [288, 339] on span "**Robo-Selfie Station**: Deploy a station where guests can interact and capture…" at bounding box center [329, 345] width 286 height 23
click at [240, 368] on span "**Robo-Script**: Enhance events by having the robot recite branded lines and co…" at bounding box center [329, 374] width 286 height 23
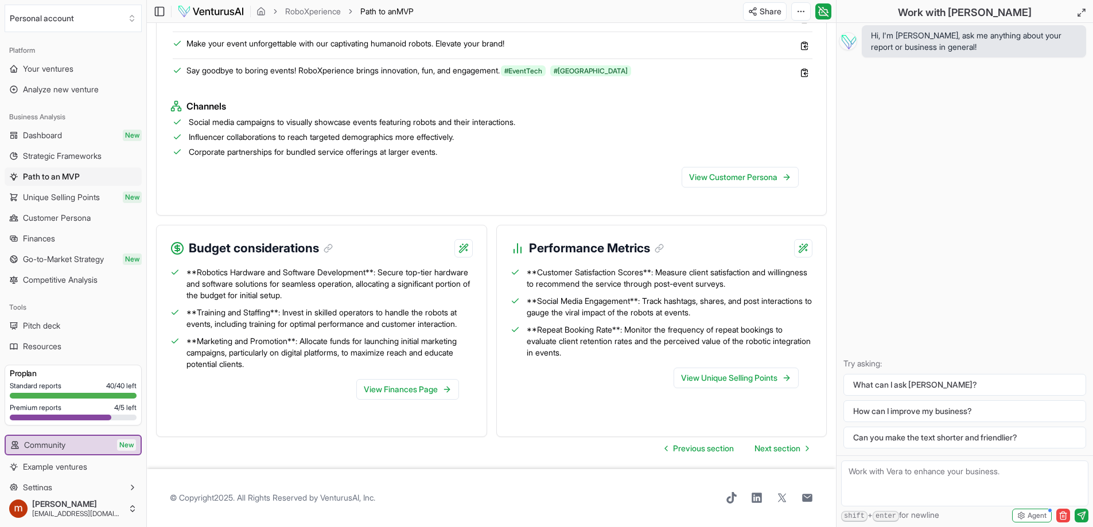
scroll to position [1028, 0]
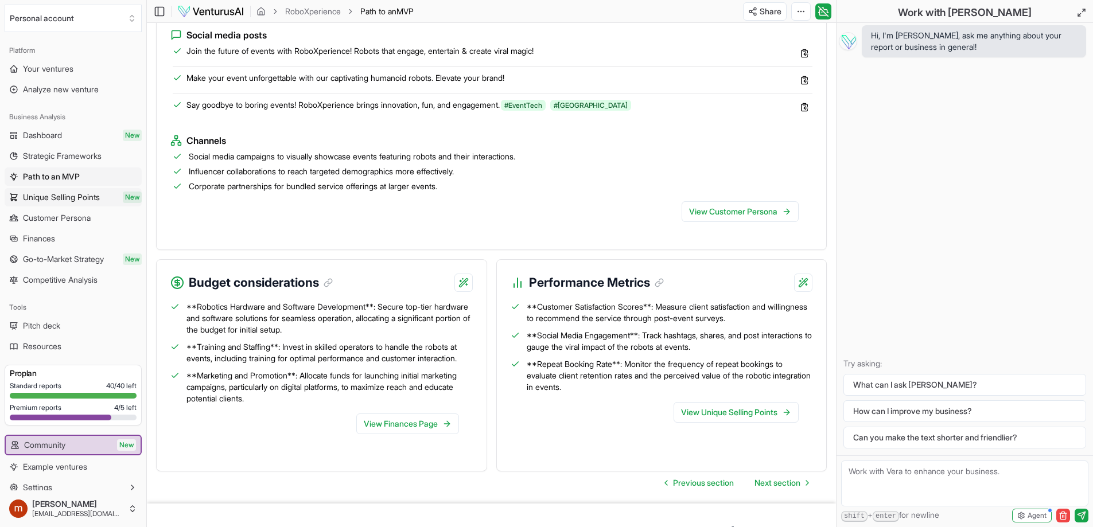
click at [80, 197] on span "Unique Selling Points" at bounding box center [61, 197] width 77 height 11
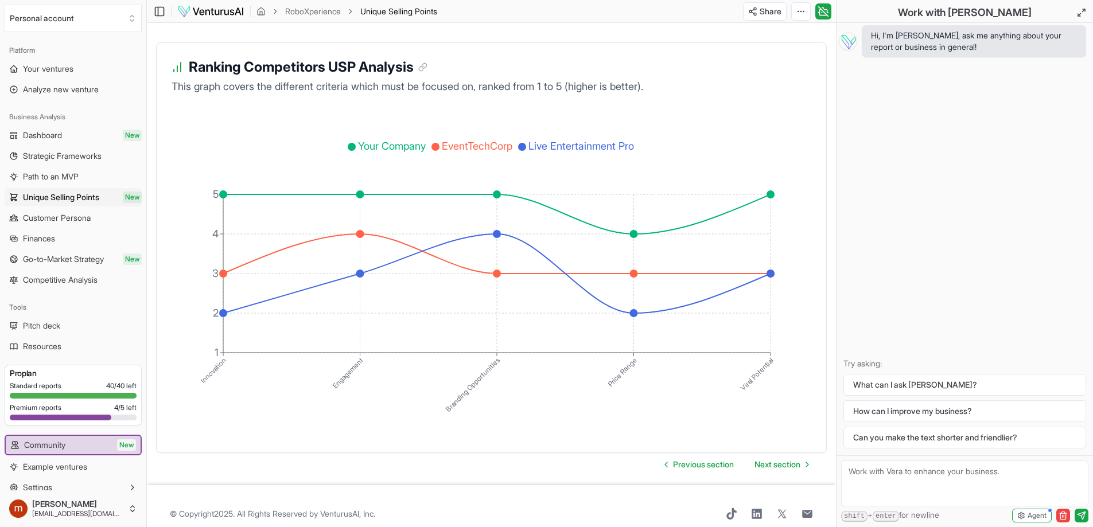
scroll to position [2005, 0]
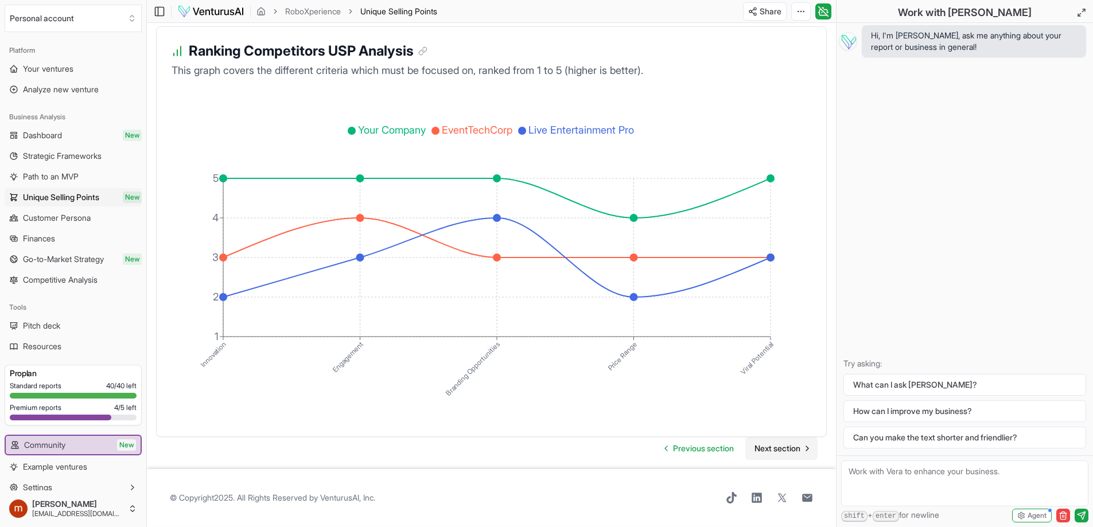
click at [788, 449] on span "Next section" at bounding box center [777, 448] width 46 height 11
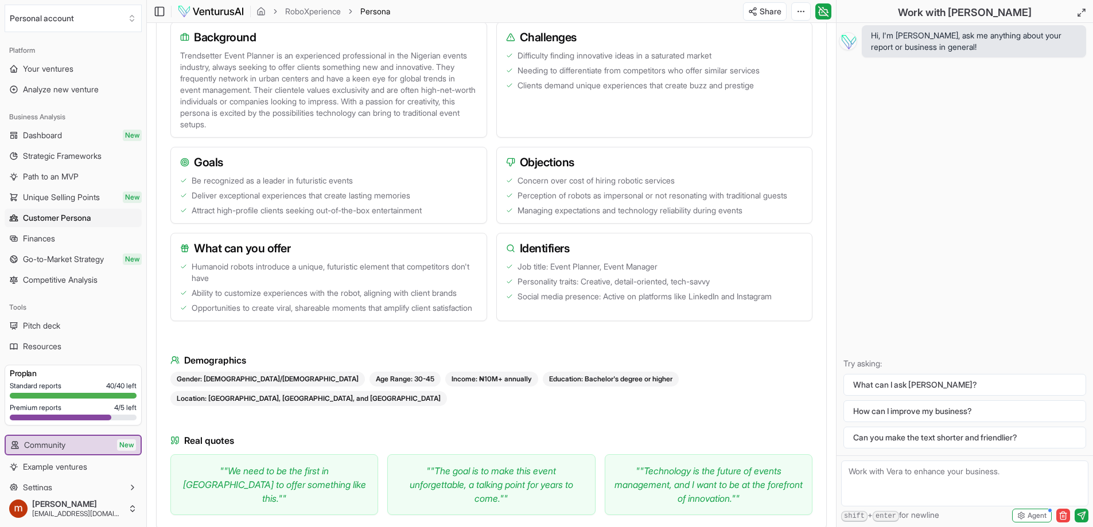
scroll to position [344, 0]
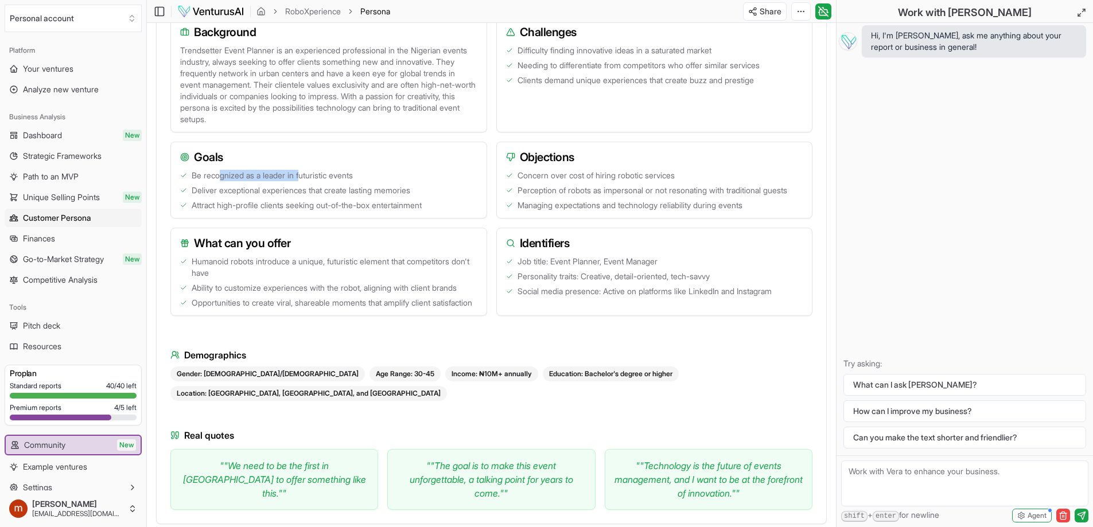
drag, startPoint x: 220, startPoint y: 188, endPoint x: 303, endPoint y: 188, distance: 83.2
click at [303, 181] on span "Be recognized as a leader in futuristic events" at bounding box center [272, 175] width 161 height 11
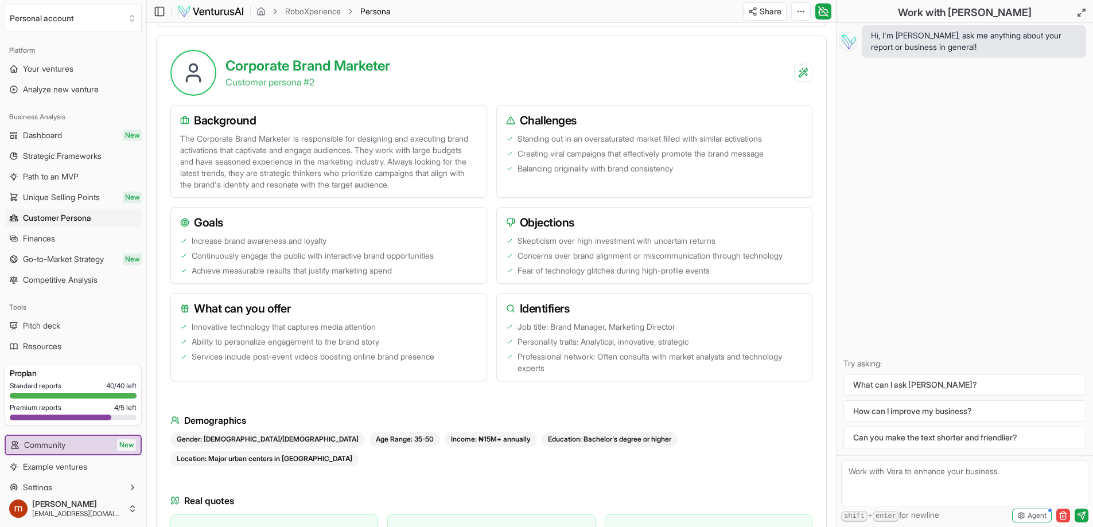
scroll to position [861, 0]
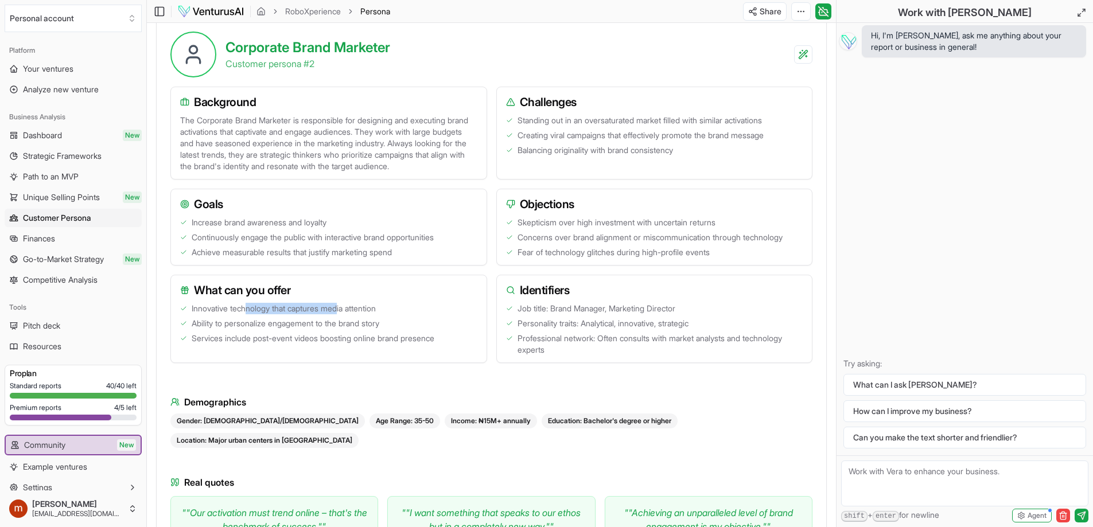
drag, startPoint x: 251, startPoint y: 330, endPoint x: 346, endPoint y: 330, distance: 95.2
click at [346, 314] on span "Innovative technology that captures media attention" at bounding box center [284, 308] width 184 height 11
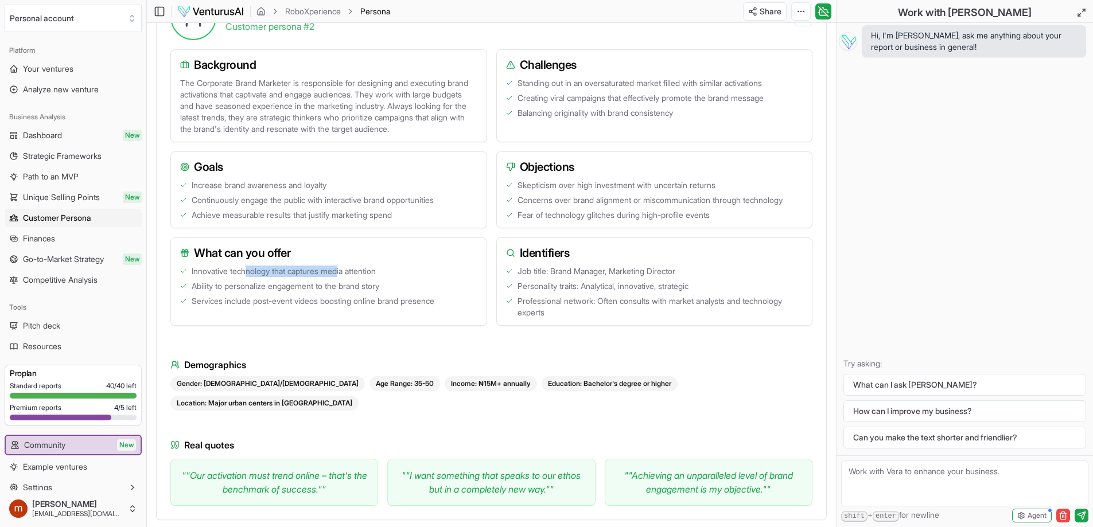
scroll to position [918, 0]
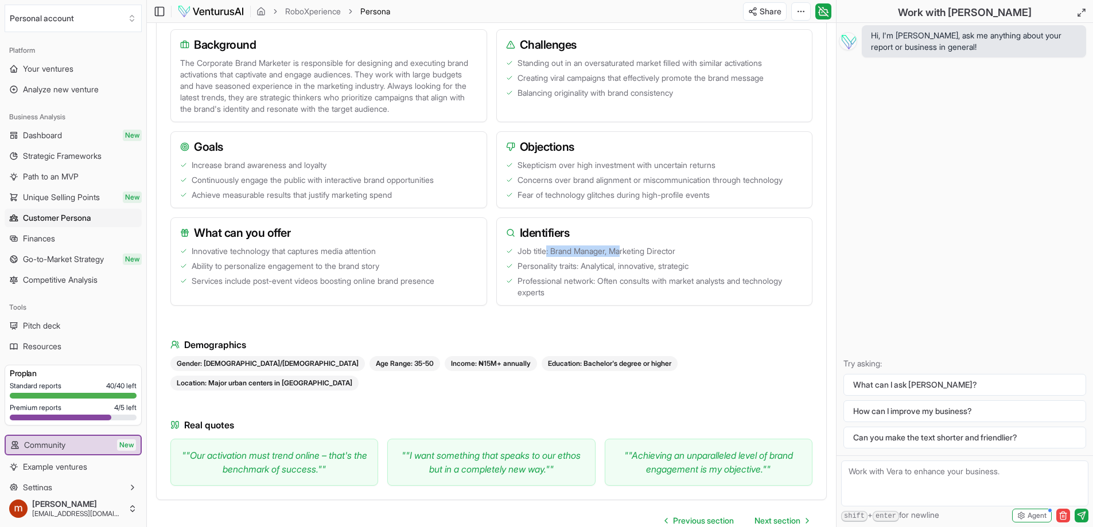
drag, startPoint x: 548, startPoint y: 268, endPoint x: 627, endPoint y: 267, distance: 78.0
click at [627, 257] on span "Job title: Brand Manager, Marketing Director" at bounding box center [597, 251] width 158 height 11
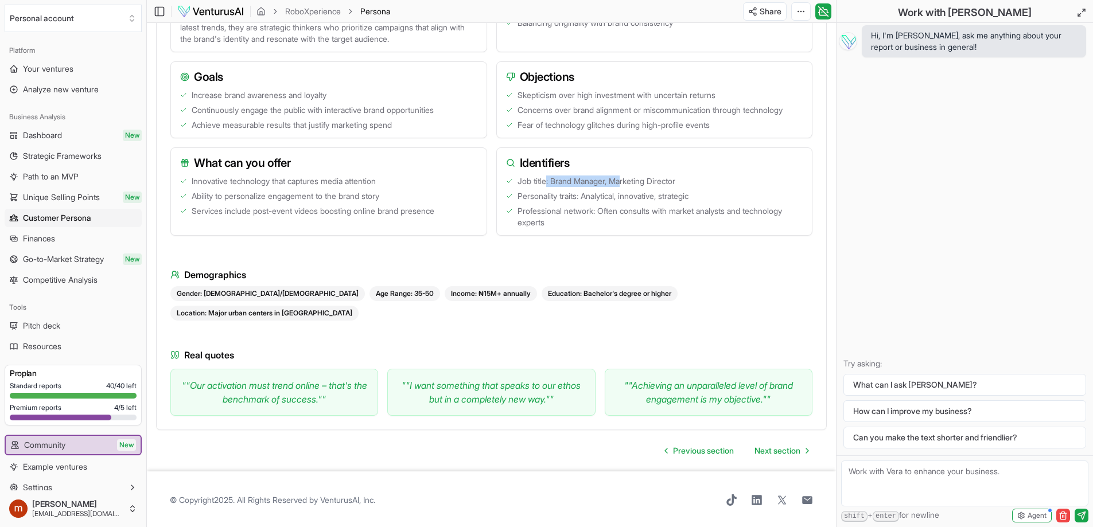
scroll to position [989, 0]
click at [767, 446] on span "Next section" at bounding box center [777, 449] width 46 height 11
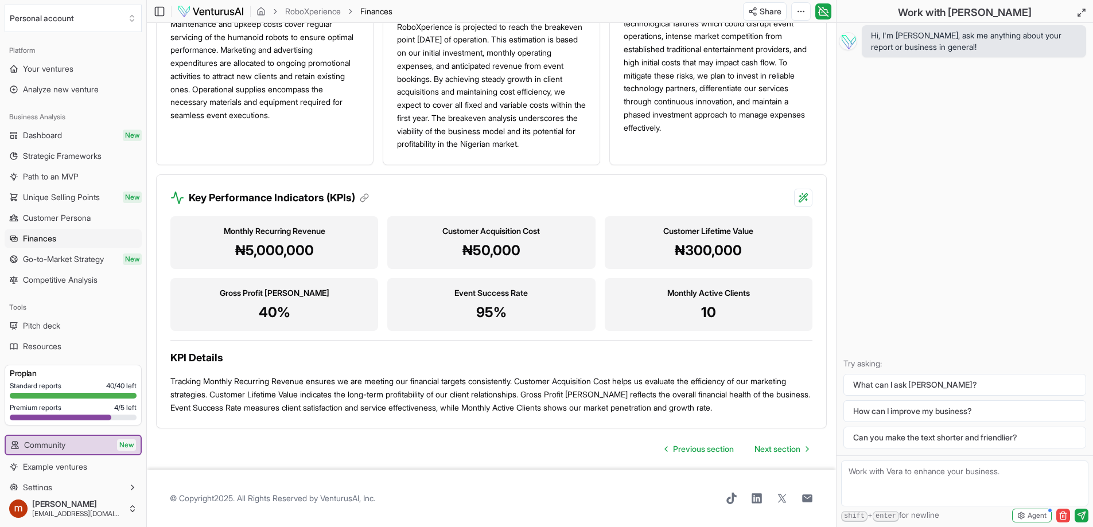
scroll to position [1015, 0]
click at [775, 449] on span "Next section" at bounding box center [777, 448] width 46 height 11
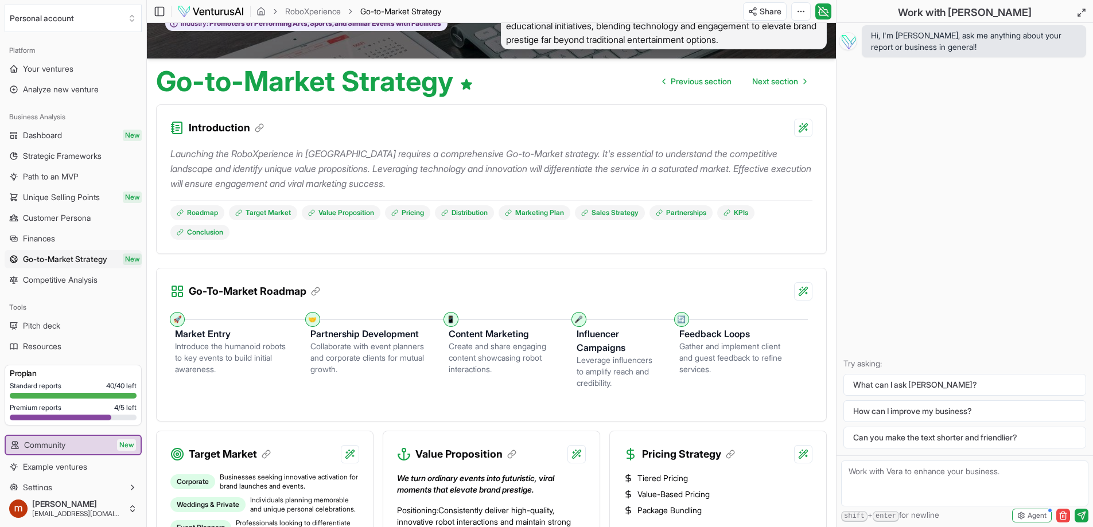
scroll to position [115, 0]
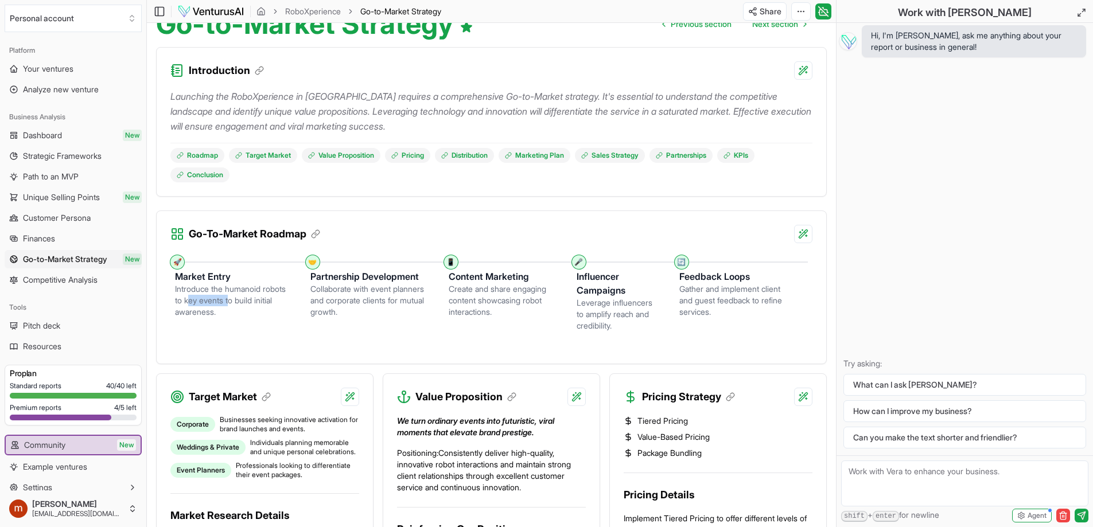
drag, startPoint x: 220, startPoint y: 304, endPoint x: 255, endPoint y: 304, distance: 35.6
click at [255, 304] on div "Introduce the humanoid robots to key events to build initial awareness." at bounding box center [233, 300] width 117 height 34
click at [353, 290] on div "Collaborate with event planners and corporate clients for mutual growth." at bounding box center [370, 300] width 120 height 34
drag, startPoint x: 336, startPoint y: 289, endPoint x: 363, endPoint y: 297, distance: 28.1
click at [363, 297] on div "Collaborate with event planners and corporate clients for mutual growth." at bounding box center [370, 300] width 120 height 34
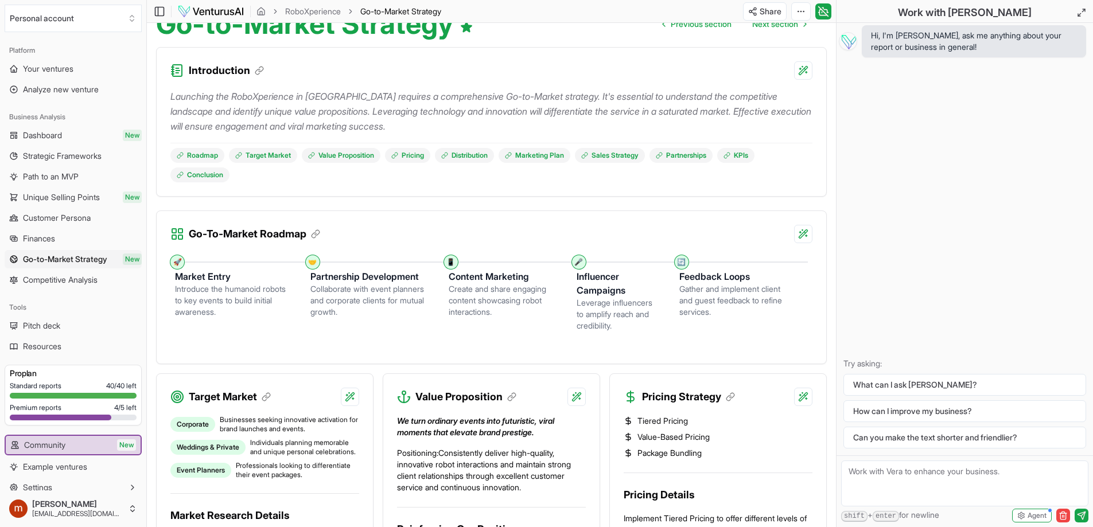
click at [484, 280] on h3 "Content Marketing" at bounding box center [504, 277] width 110 height 14
drag, startPoint x: 462, startPoint y: 290, endPoint x: 519, endPoint y: 291, distance: 56.2
click at [519, 291] on div "Create and share engaging content showcasing robot interactions." at bounding box center [504, 300] width 110 height 34
click at [517, 302] on div "Create and share engaging content showcasing robot interactions." at bounding box center [504, 300] width 110 height 34
drag, startPoint x: 458, startPoint y: 286, endPoint x: 493, endPoint y: 299, distance: 37.7
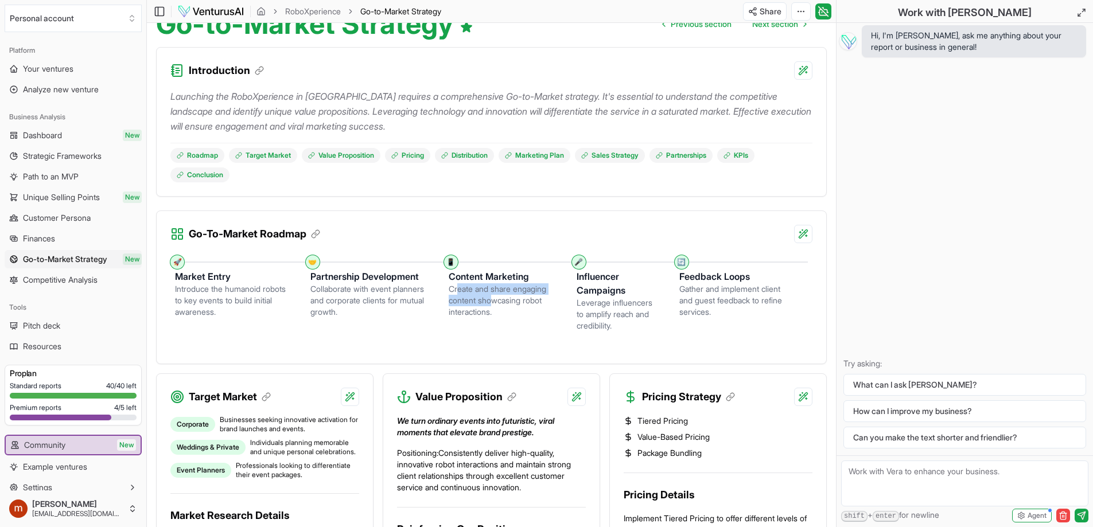
click at [493, 299] on div "Create and share engaging content showcasing robot interactions." at bounding box center [504, 300] width 110 height 34
click at [493, 277] on h3 "Content Marketing" at bounding box center [504, 277] width 110 height 14
drag, startPoint x: 469, startPoint y: 278, endPoint x: 484, endPoint y: 297, distance: 23.7
click at [484, 297] on div "Content Marketing Create and share engaging content showcasing robot interactio…" at bounding box center [513, 290] width 128 height 55
click at [596, 274] on h3 "Influencer Campaigns" at bounding box center [619, 284] width 84 height 28
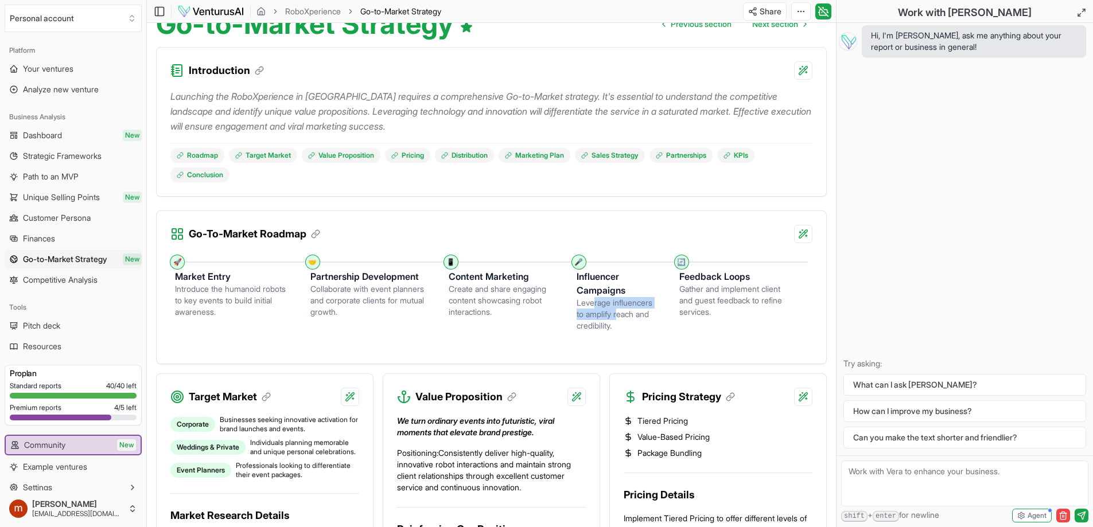
drag, startPoint x: 593, startPoint y: 304, endPoint x: 618, endPoint y: 314, distance: 26.5
click at [618, 314] on div "Leverage influencers to amplify reach and credibility." at bounding box center [619, 314] width 84 height 34
click at [713, 281] on h3 "Feedback Loops" at bounding box center [734, 277] width 110 height 14
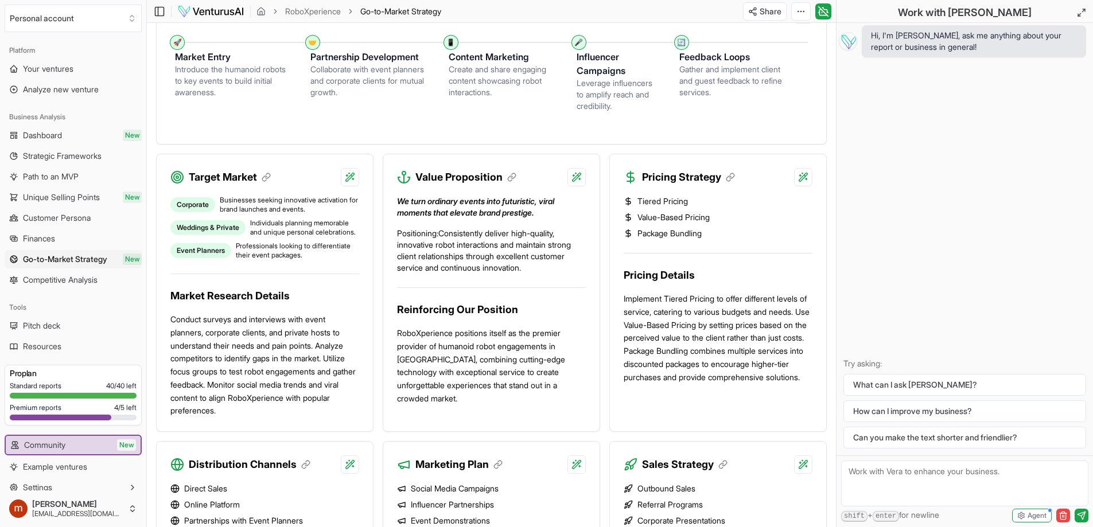
scroll to position [344, 0]
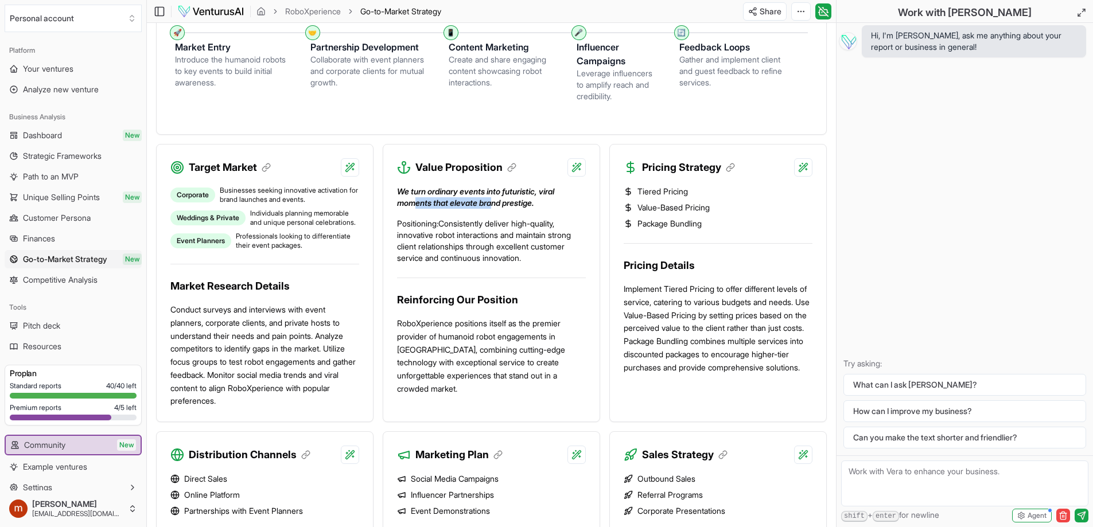
drag, startPoint x: 415, startPoint y: 198, endPoint x: 495, endPoint y: 198, distance: 79.7
click at [495, 198] on p "We turn ordinary events into futuristic, viral moments that elevate brand prest…" at bounding box center [491, 197] width 189 height 23
click at [501, 222] on p "Positioning: Consistently deliver high-quality, innovative robot interactions a…" at bounding box center [491, 241] width 189 height 46
drag, startPoint x: 452, startPoint y: 224, endPoint x: 528, endPoint y: 228, distance: 76.4
click at [528, 228] on p "Positioning: Consistently deliver high-quality, innovative robot interactions a…" at bounding box center [491, 241] width 189 height 46
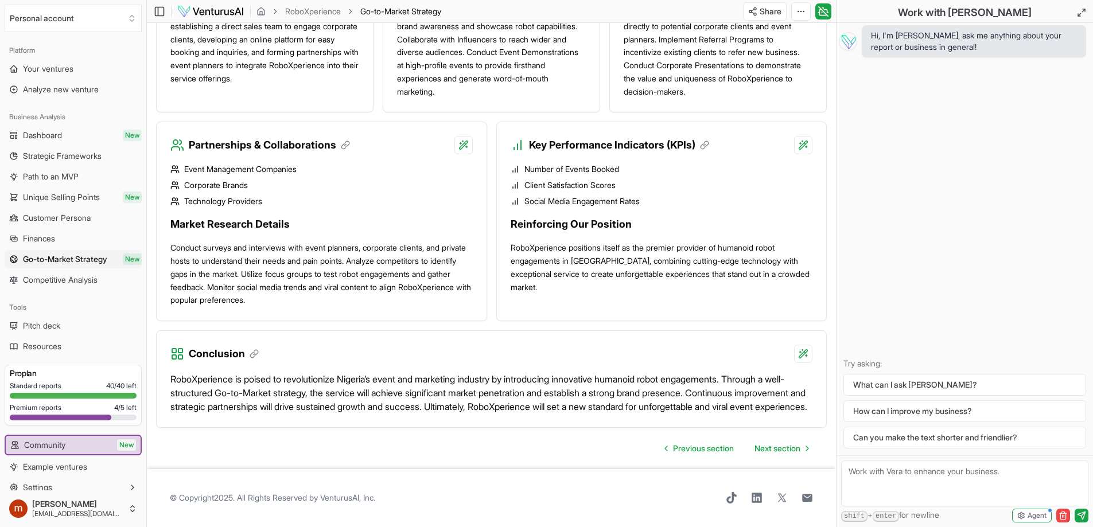
scroll to position [931, 0]
click at [789, 450] on span "Next section" at bounding box center [777, 448] width 46 height 11
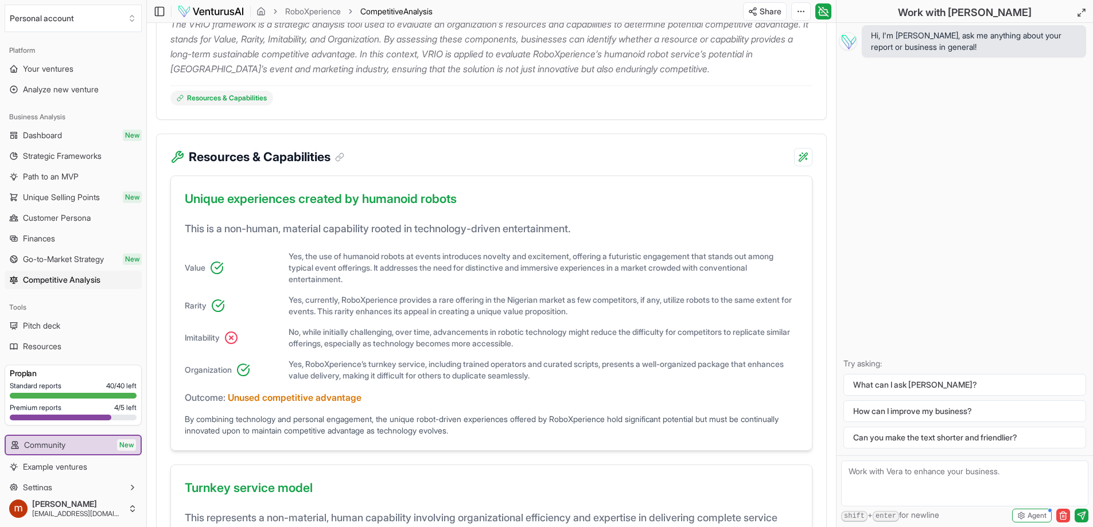
scroll to position [229, 0]
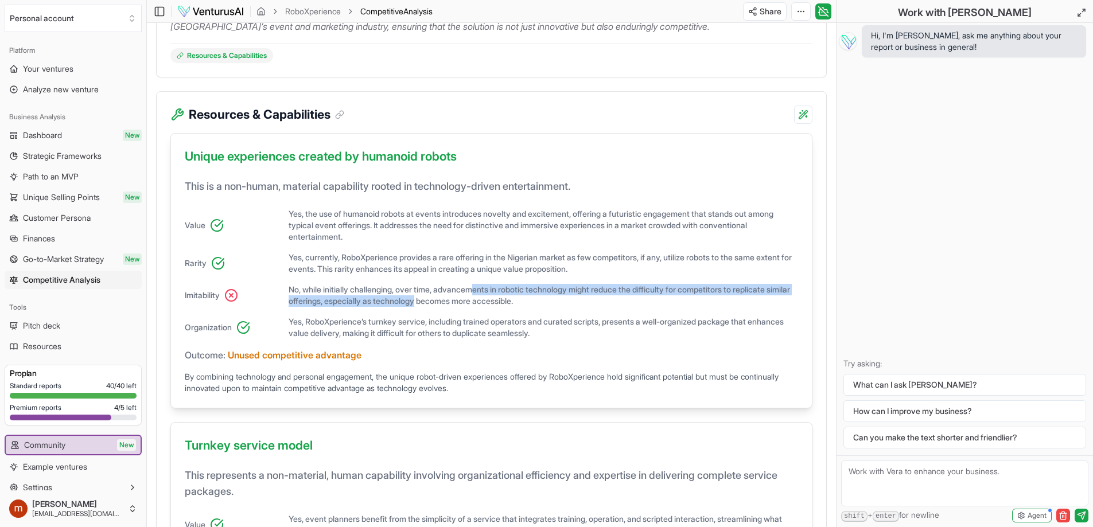
drag, startPoint x: 483, startPoint y: 289, endPoint x: 448, endPoint y: 304, distance: 37.8
click at [448, 303] on span "No, while initially challenging, over time, advancements in robotic technology …" at bounding box center [543, 295] width 509 height 23
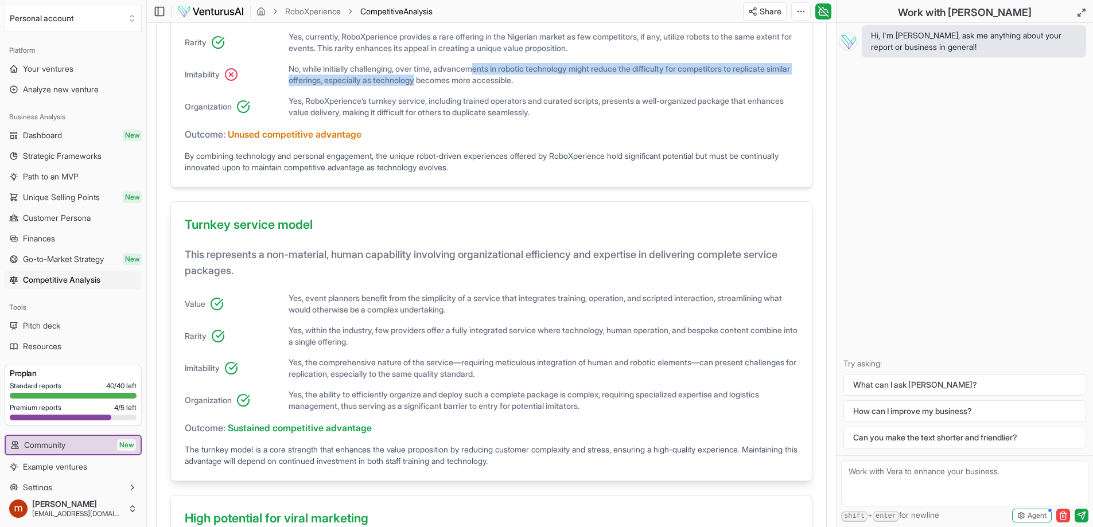
scroll to position [459, 0]
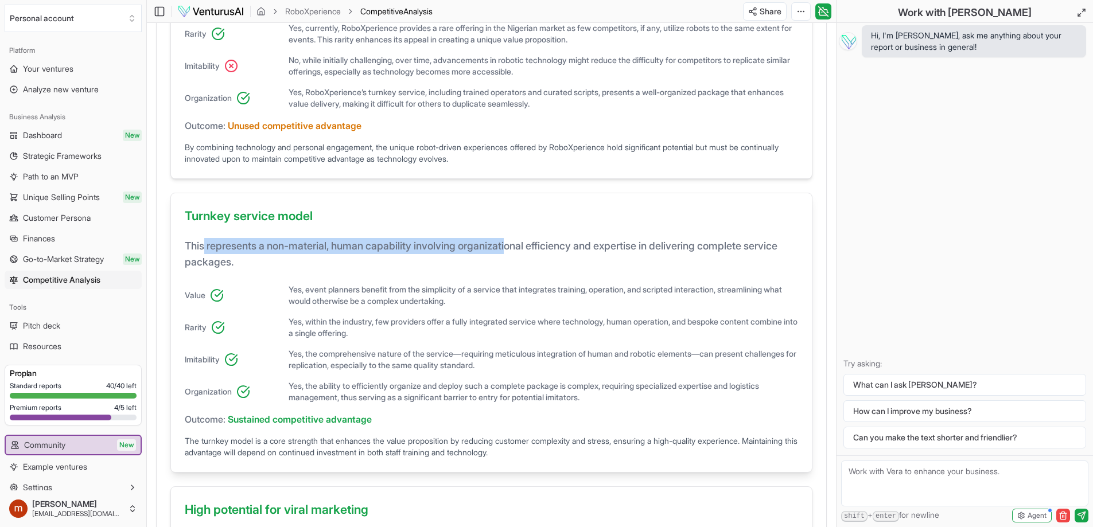
drag, startPoint x: 203, startPoint y: 246, endPoint x: 523, endPoint y: 245, distance: 320.1
click at [523, 245] on h4 "This represents a non-material, human capability involving organizational effic…" at bounding box center [491, 258] width 613 height 41
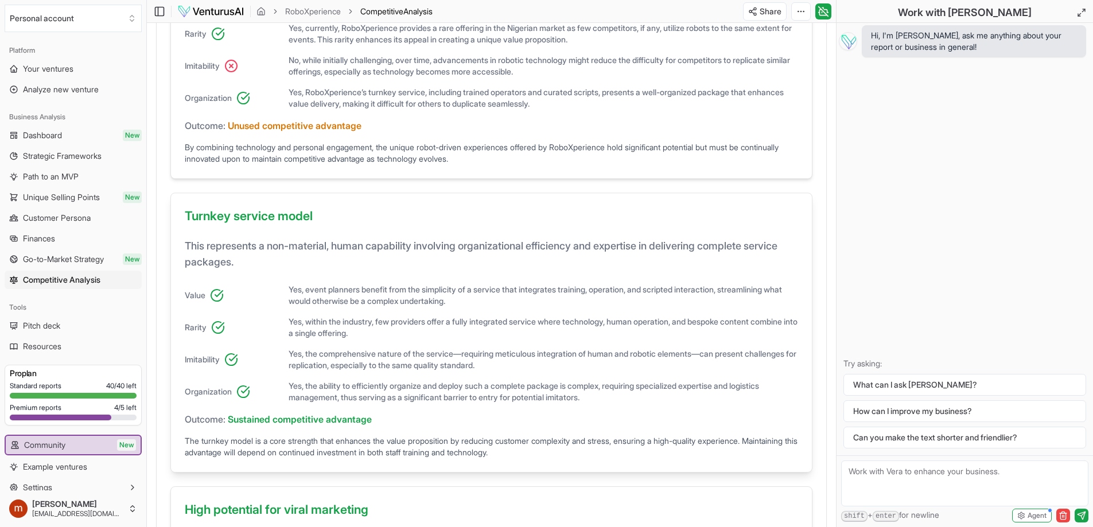
click at [601, 255] on h4 "This represents a non-material, human capability involving organizational effic…" at bounding box center [491, 258] width 613 height 41
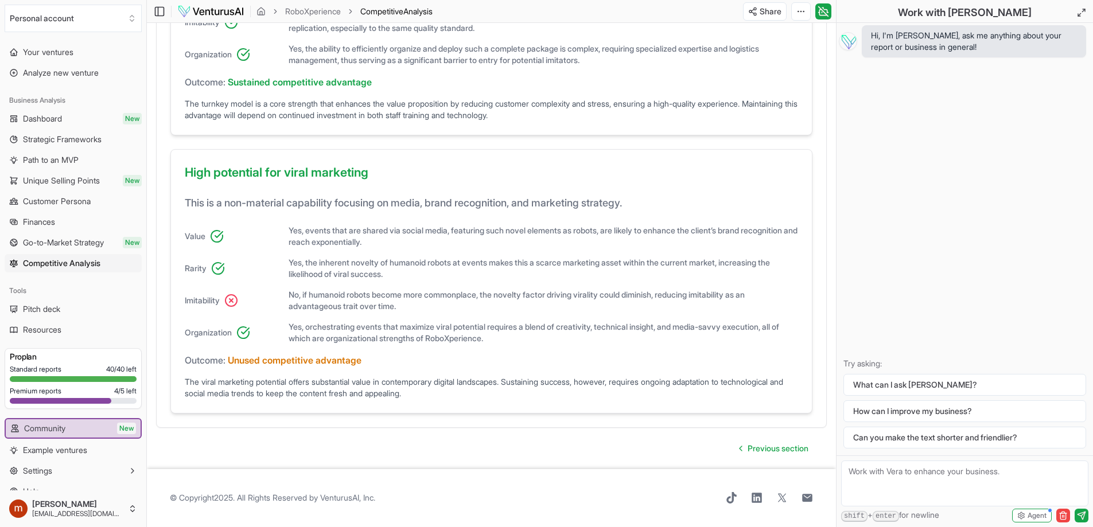
scroll to position [32, 0]
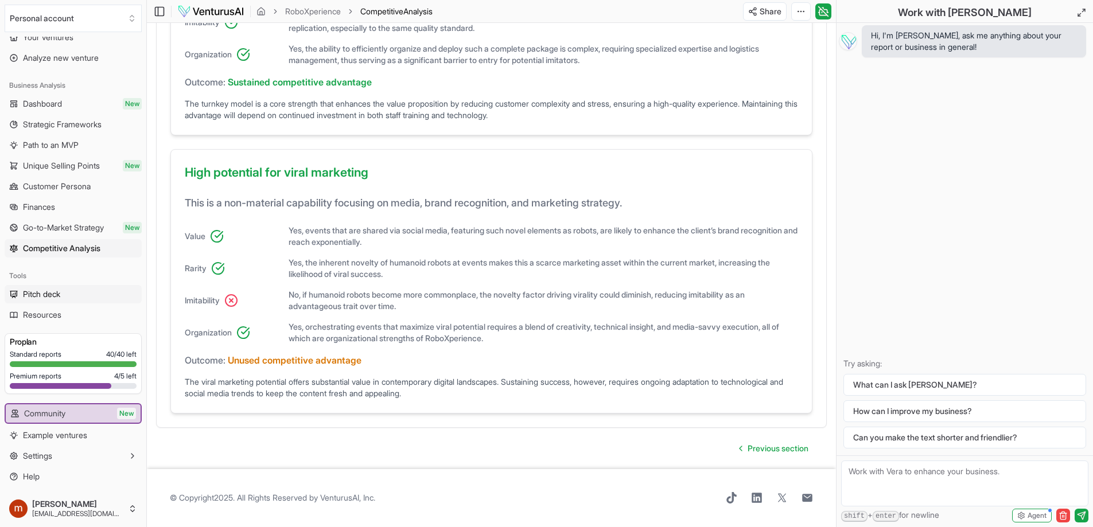
click at [56, 294] on span "Pitch deck" at bounding box center [41, 294] width 37 height 11
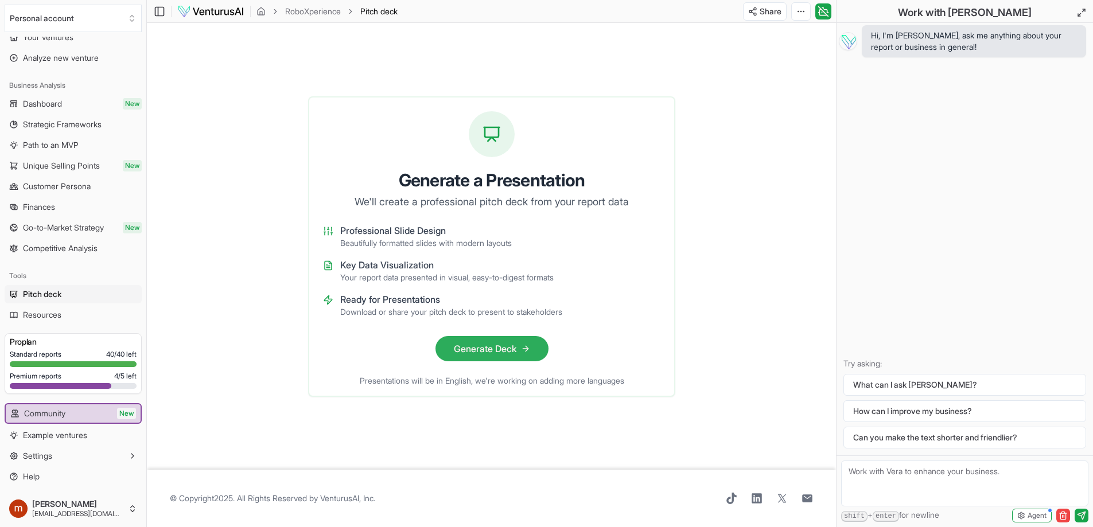
click at [477, 344] on button "Generate Deck" at bounding box center [491, 348] width 113 height 25
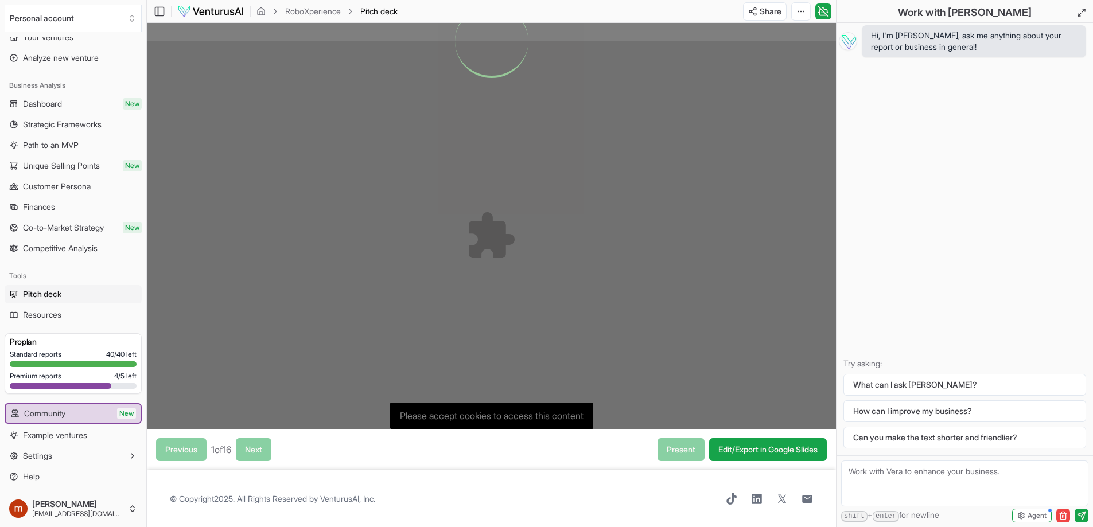
scroll to position [371, 0]
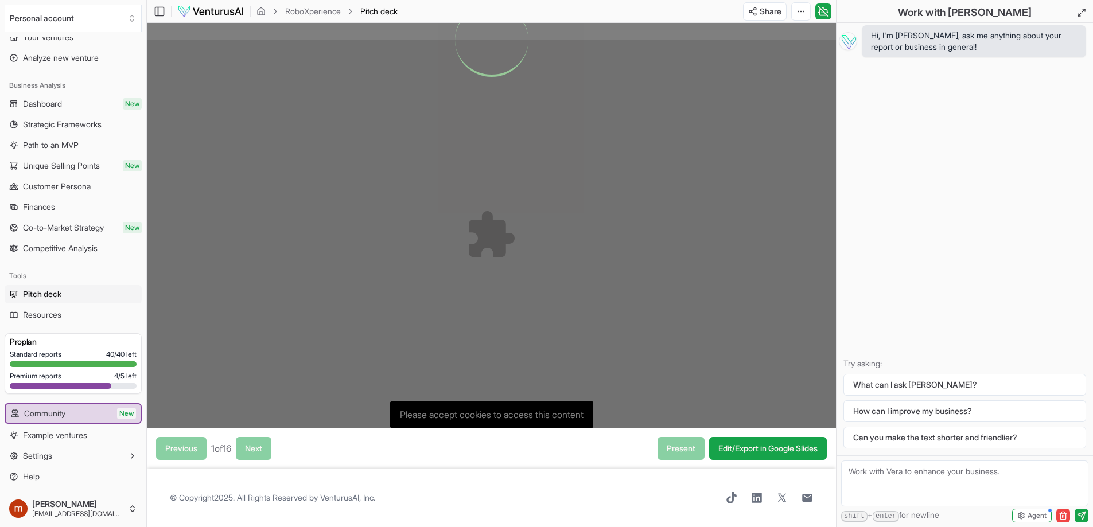
click at [503, 412] on div at bounding box center [491, 40] width 689 height 776
click at [484, 228] on div at bounding box center [491, 40] width 689 height 776
click at [260, 451] on div "Previous 1 of 16 Next" at bounding box center [213, 448] width 115 height 23
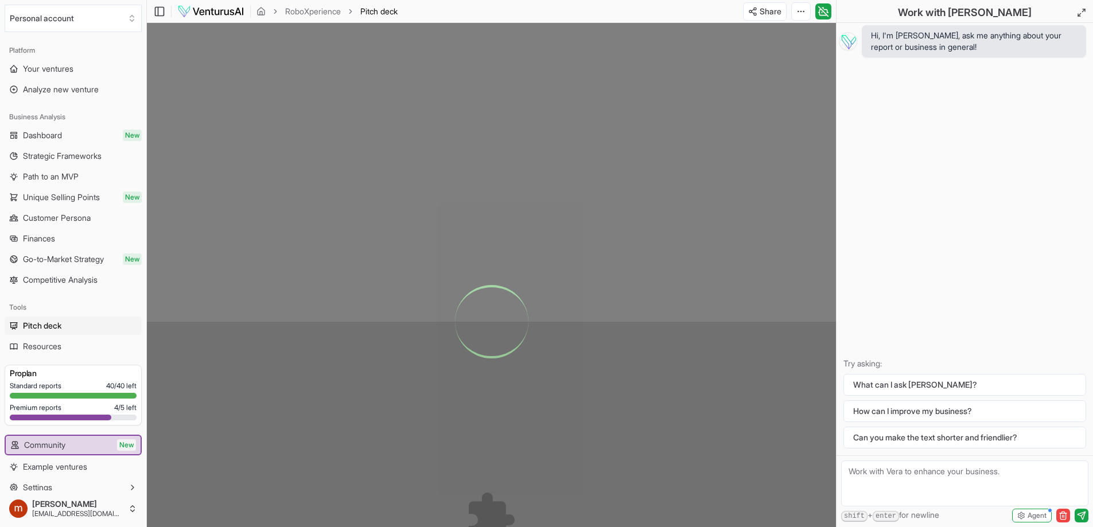
scroll to position [0, 0]
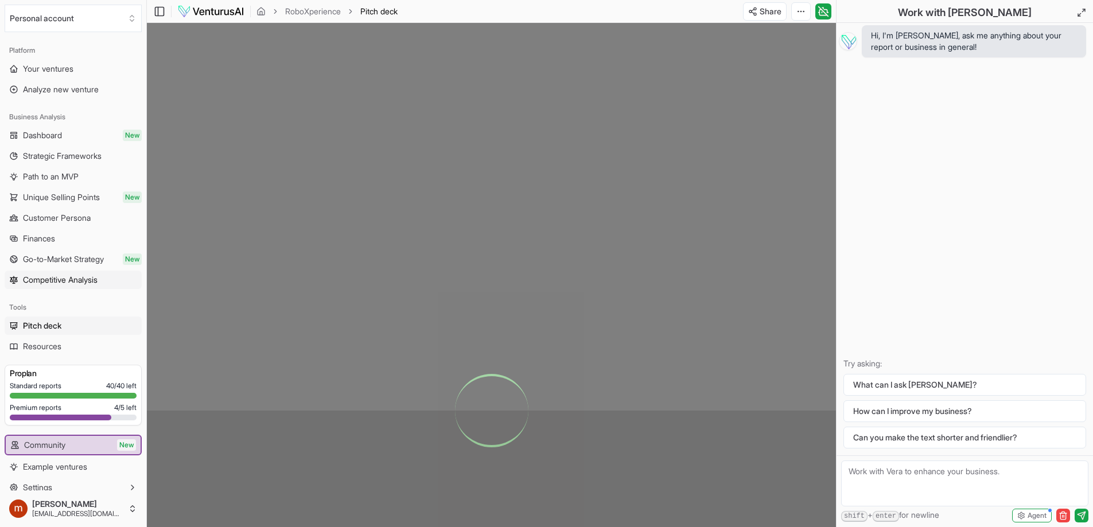
click at [65, 280] on span "Competitive Analysis" at bounding box center [60, 279] width 75 height 11
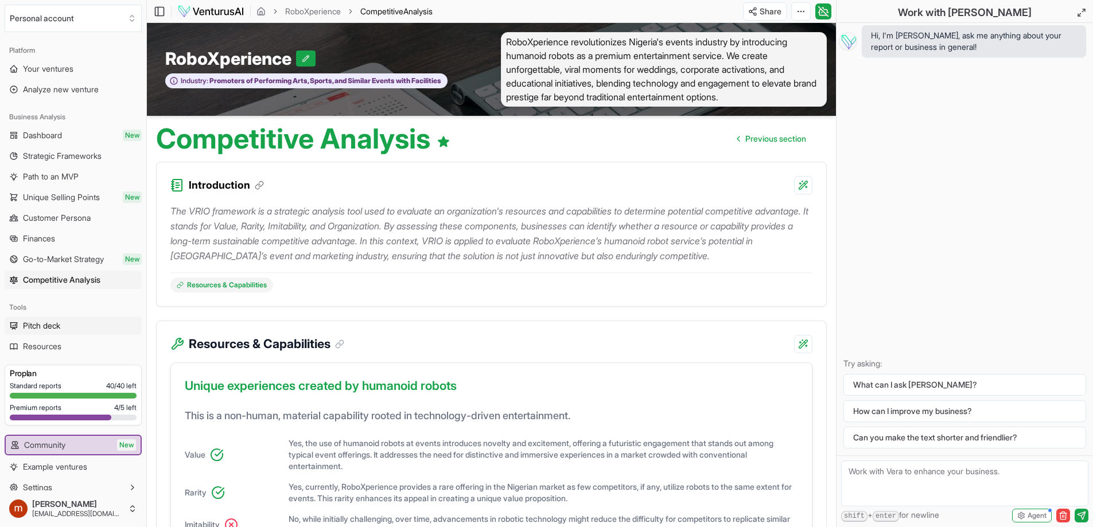
click at [57, 326] on span "Pitch deck" at bounding box center [41, 325] width 37 height 11
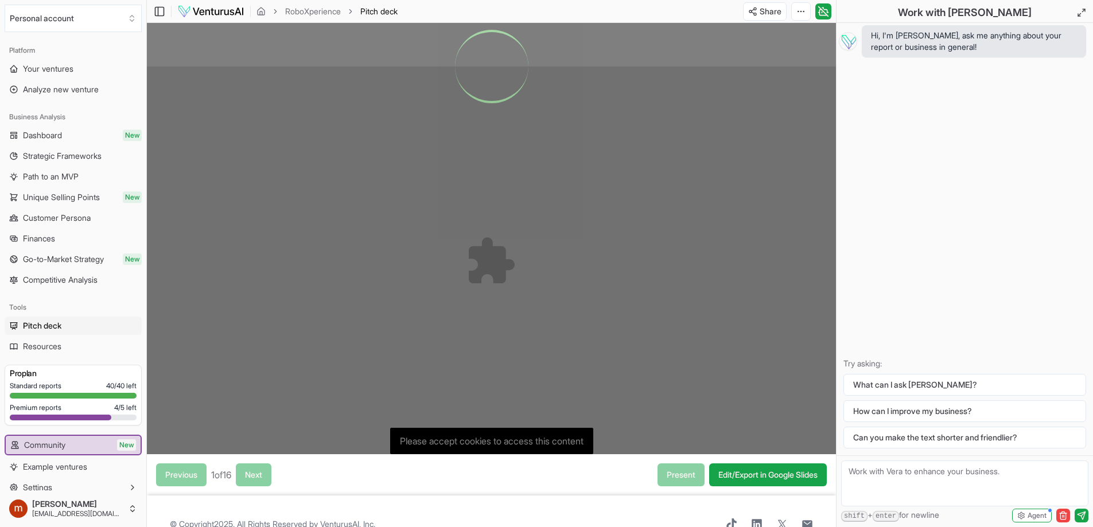
scroll to position [371, 0]
